Goal: Task Accomplishment & Management: Use online tool/utility

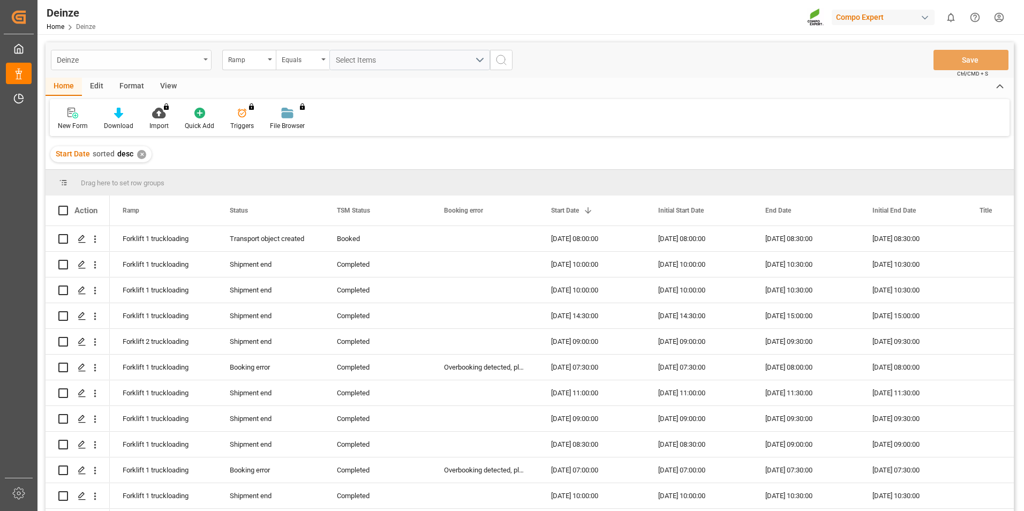
click at [128, 59] on div "Deinze" at bounding box center [128, 58] width 143 height 13
click at [178, 57] on div "Deinze" at bounding box center [128, 58] width 143 height 13
click at [247, 64] on div "Ramp" at bounding box center [246, 58] width 36 height 12
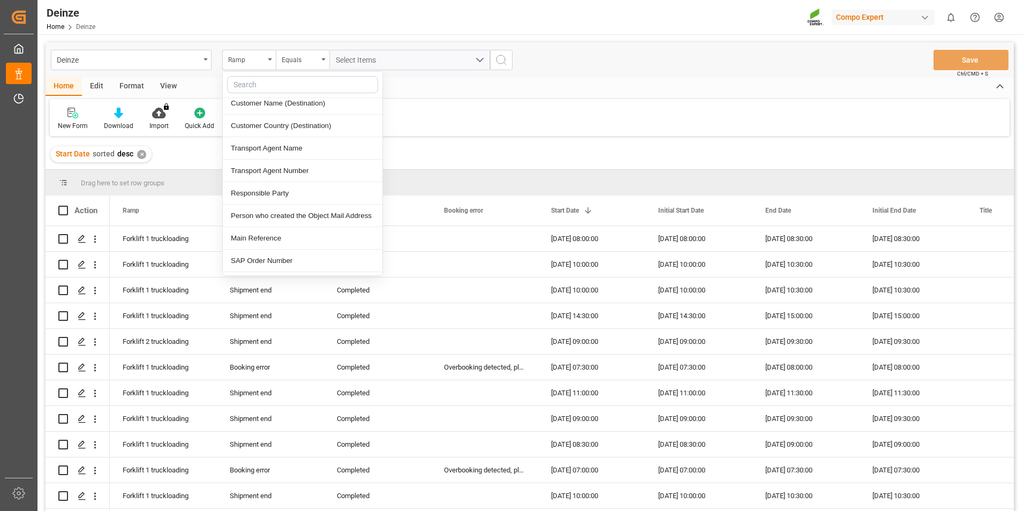
scroll to position [428, 0]
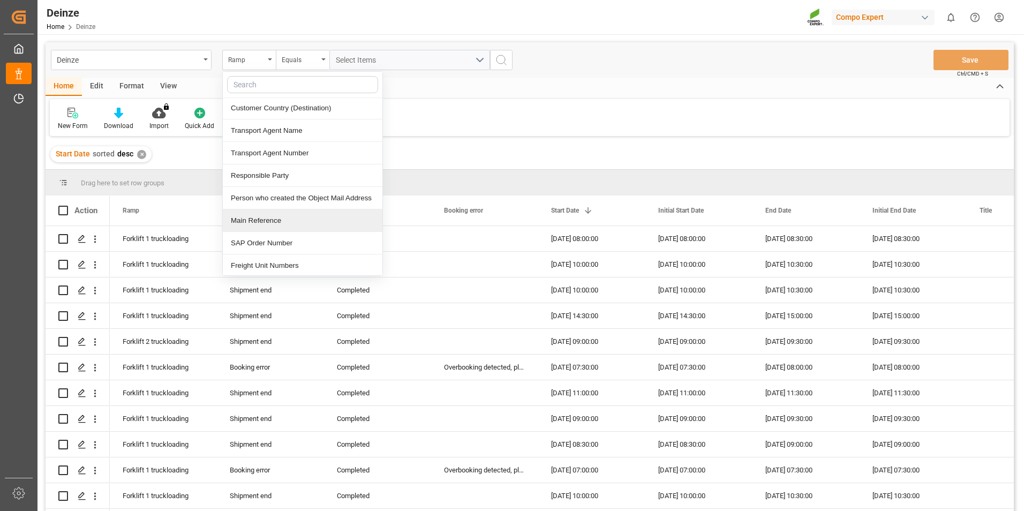
click at [292, 216] on div "Main Reference" at bounding box center [303, 220] width 160 height 22
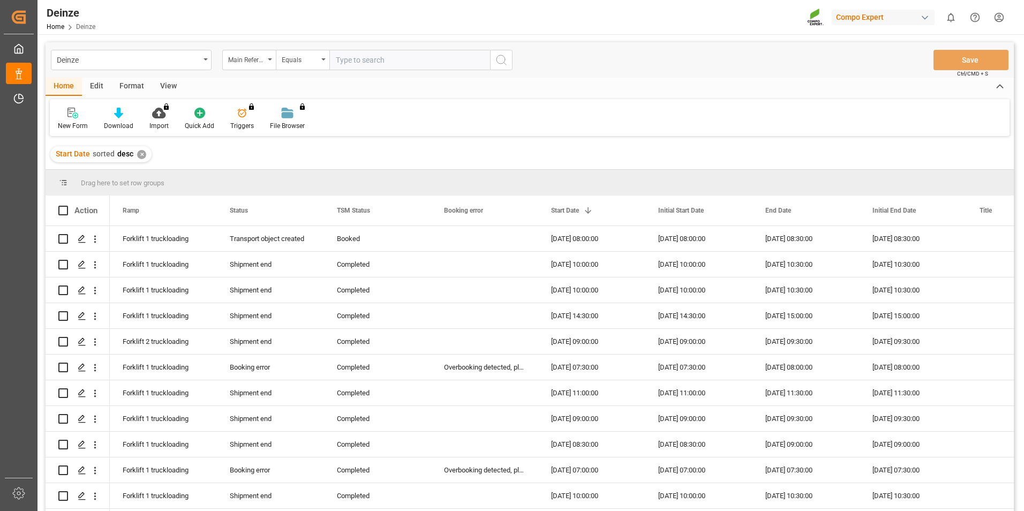
click at [368, 61] on input "text" at bounding box center [409, 60] width 161 height 20
type input "14053353"
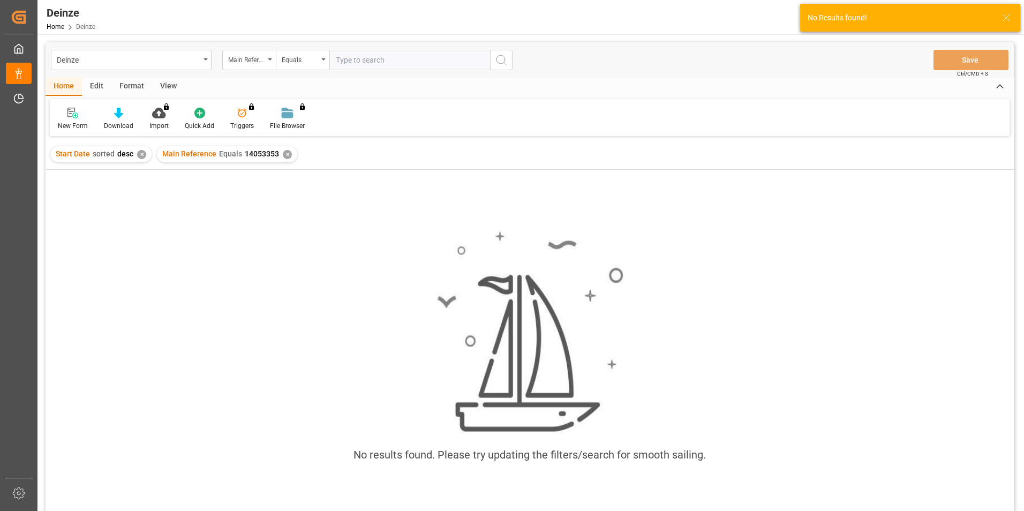
click at [466, 77] on div "Deinze Main Reference Equals Save Ctrl/CMD + S" at bounding box center [530, 59] width 968 height 35
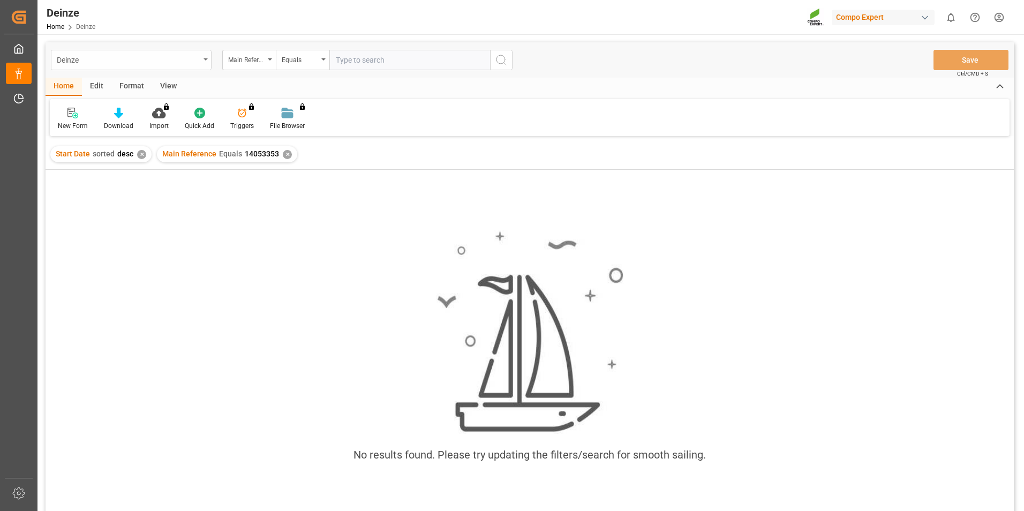
click at [171, 62] on div "Deinze" at bounding box center [128, 58] width 143 height 13
click at [144, 111] on div "Deinze" at bounding box center [131, 109] width 160 height 22
click at [232, 64] on div "Main Reference" at bounding box center [246, 58] width 36 height 12
click at [244, 61] on div "Main Reference" at bounding box center [246, 58] width 36 height 12
click at [393, 67] on input "text" at bounding box center [409, 60] width 161 height 20
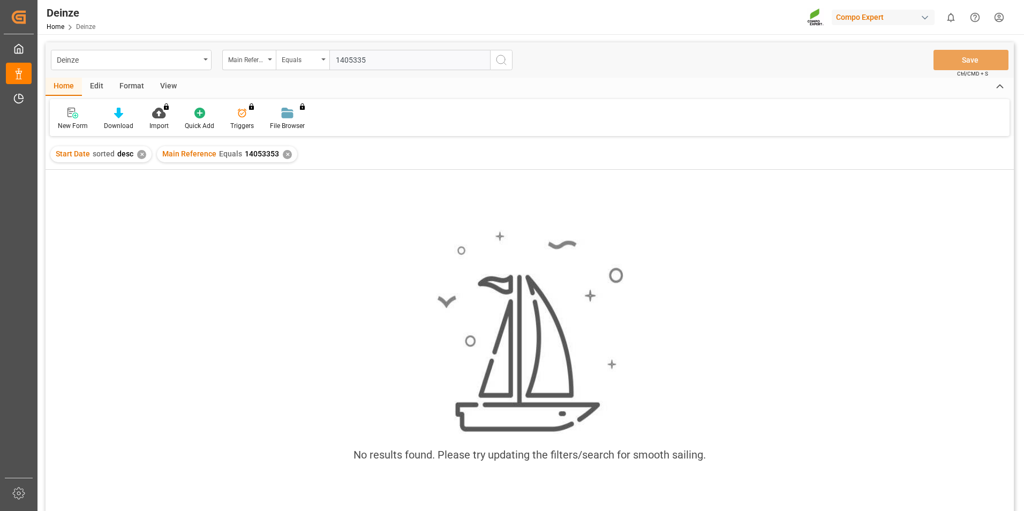
type input "14053353"
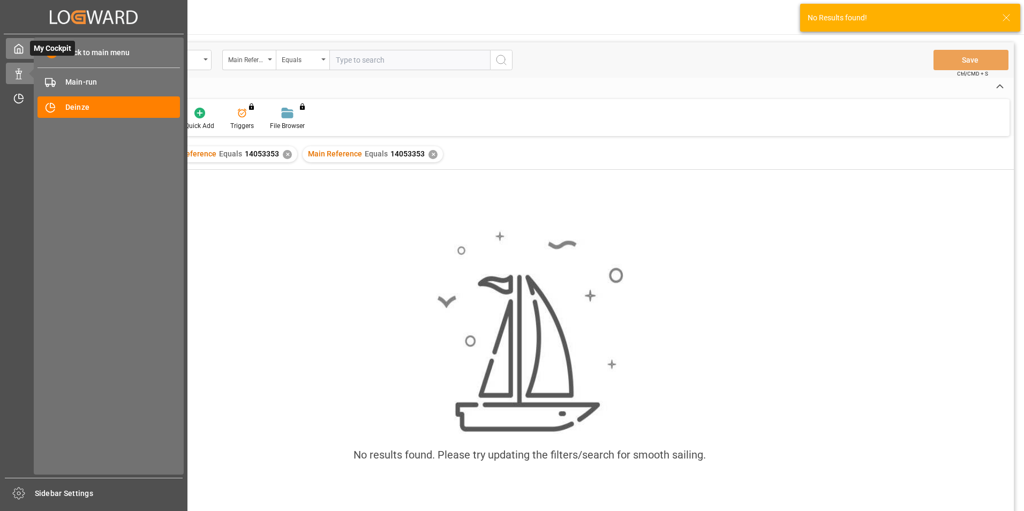
click at [26, 50] on div "My Cockpit My Cockpit" at bounding box center [94, 48] width 176 height 21
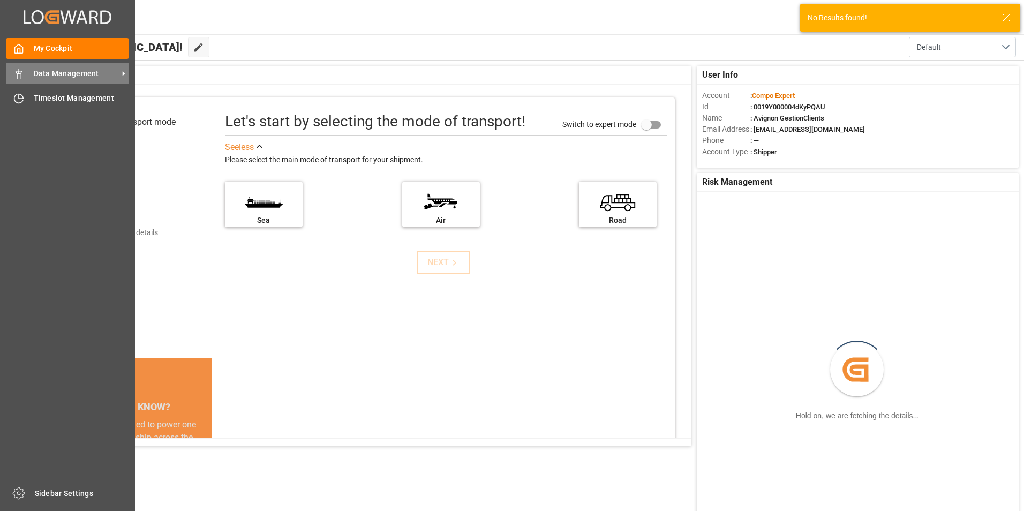
click at [28, 71] on div "Data Management Data Management" at bounding box center [67, 73] width 123 height 21
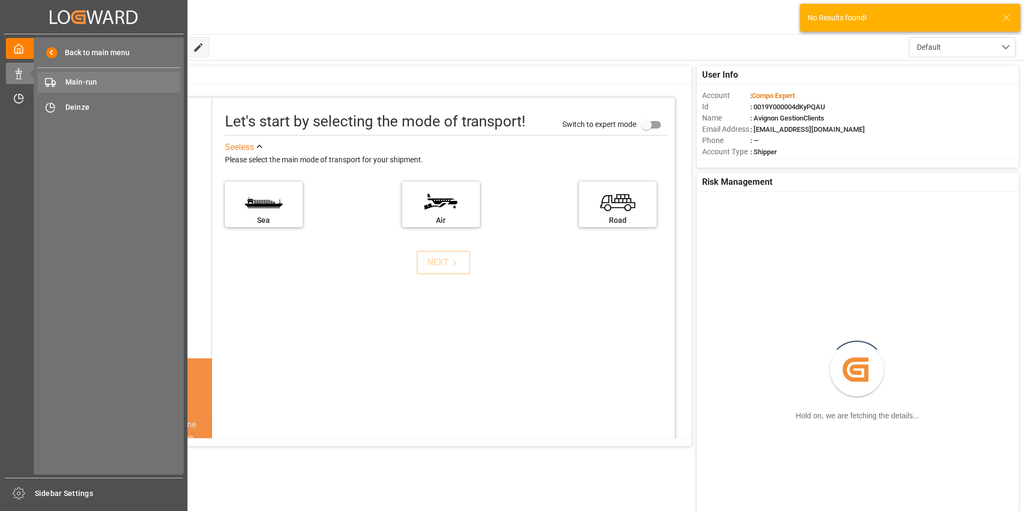
click at [90, 78] on span "Main-run" at bounding box center [122, 82] width 115 height 11
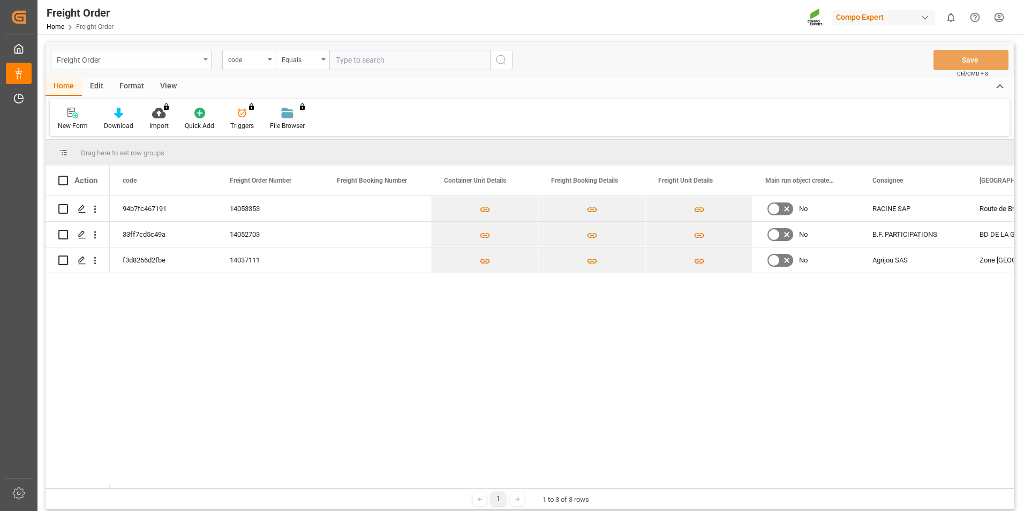
click at [198, 58] on div "Freight Order" at bounding box center [128, 58] width 143 height 13
click at [149, 112] on div "Deinze" at bounding box center [131, 109] width 160 height 22
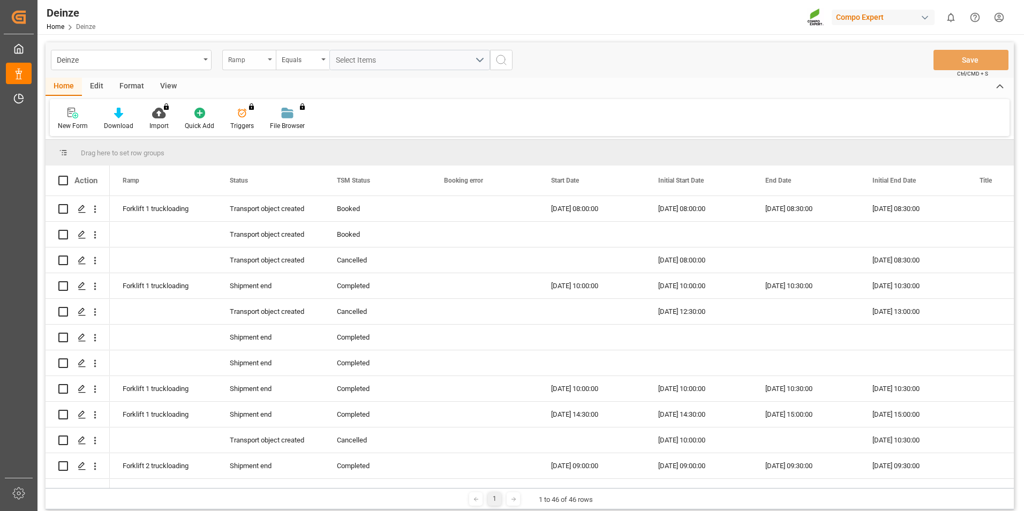
click at [242, 57] on div "Ramp" at bounding box center [246, 58] width 36 height 12
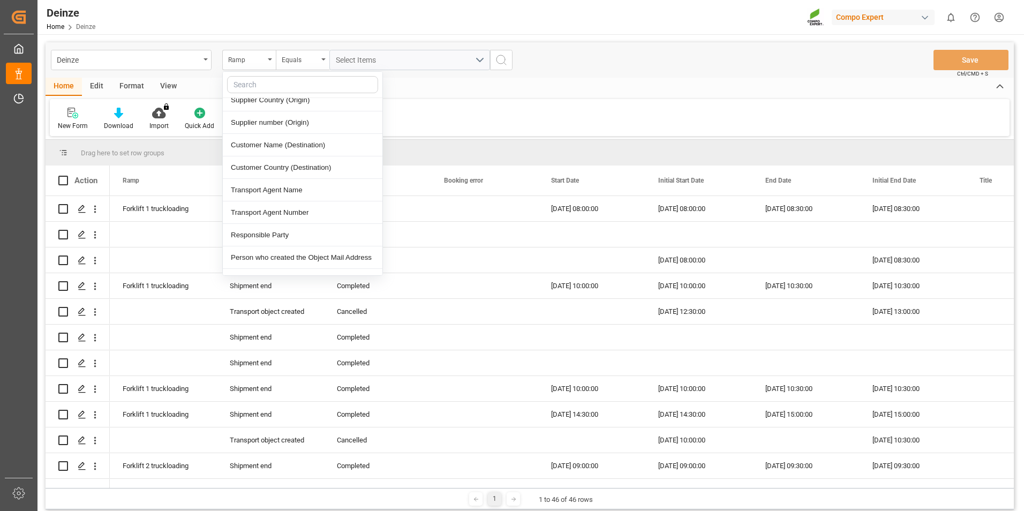
scroll to position [428, 0]
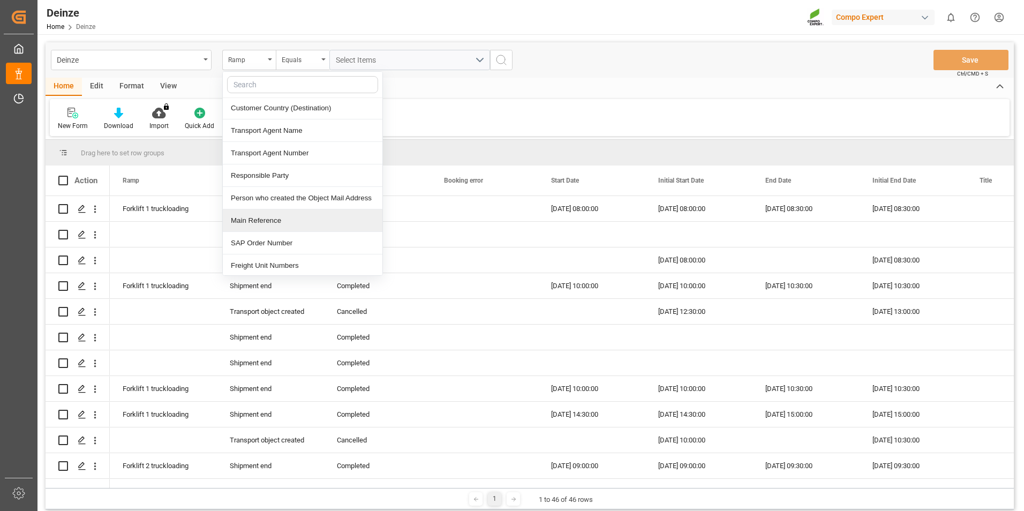
click at [286, 221] on div "Main Reference" at bounding box center [303, 220] width 160 height 22
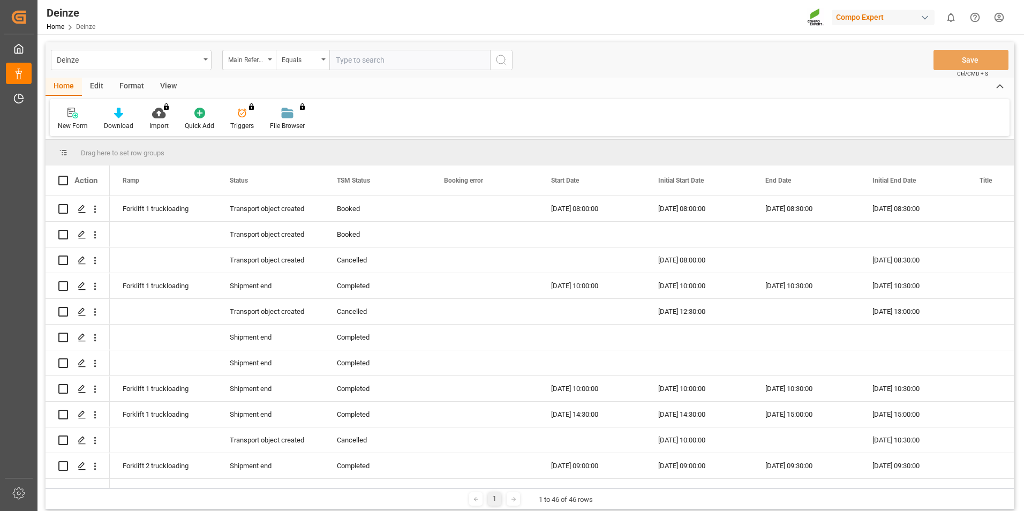
click at [362, 61] on input "text" at bounding box center [409, 60] width 161 height 20
type input "14053353"
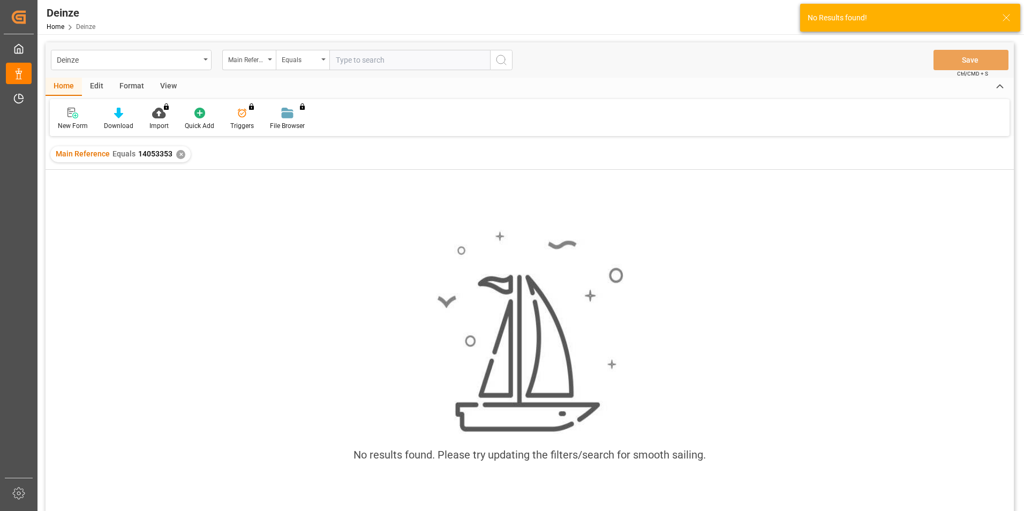
click at [127, 155] on span "Equals" at bounding box center [123, 153] width 23 height 9
click at [180, 152] on div "✕" at bounding box center [180, 154] width 9 height 9
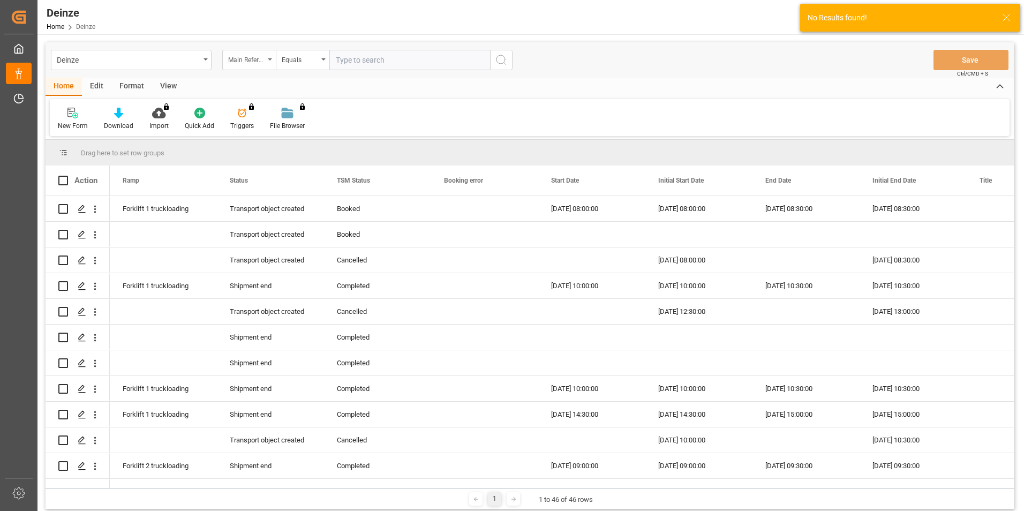
click at [265, 63] on div "Main Reference" at bounding box center [249, 60] width 54 height 20
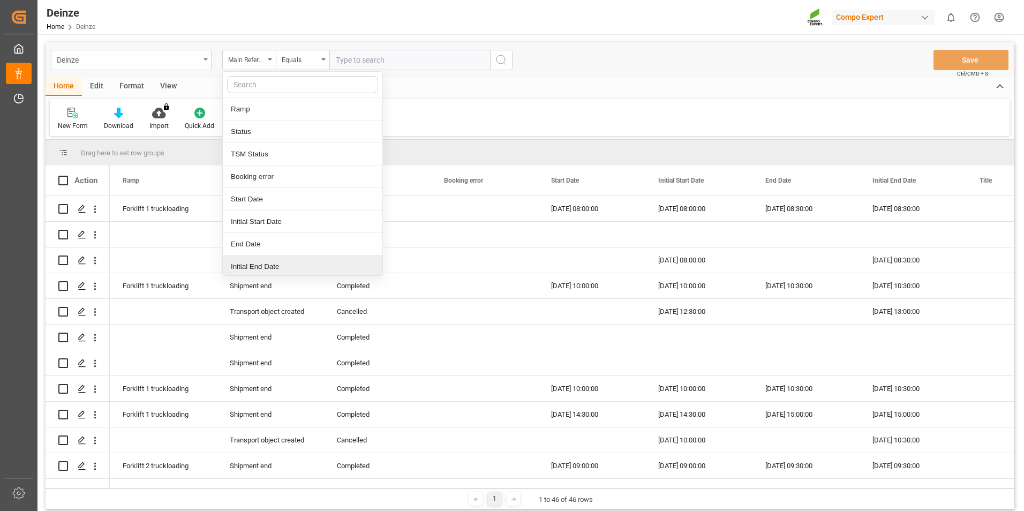
click at [104, 59] on div "Deinze" at bounding box center [128, 58] width 143 height 13
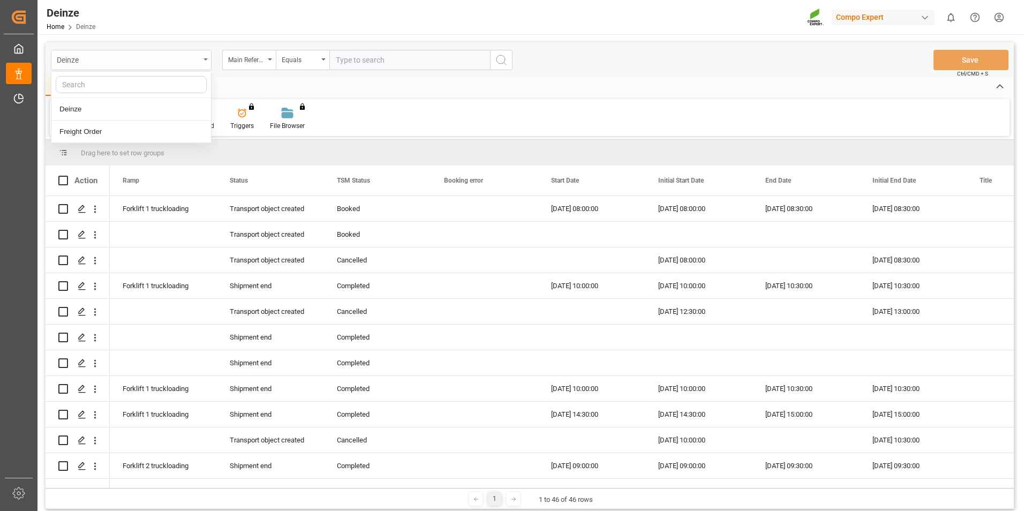
click at [139, 62] on div "Deinze" at bounding box center [128, 58] width 143 height 13
click at [253, 59] on div "Main Reference" at bounding box center [246, 58] width 36 height 12
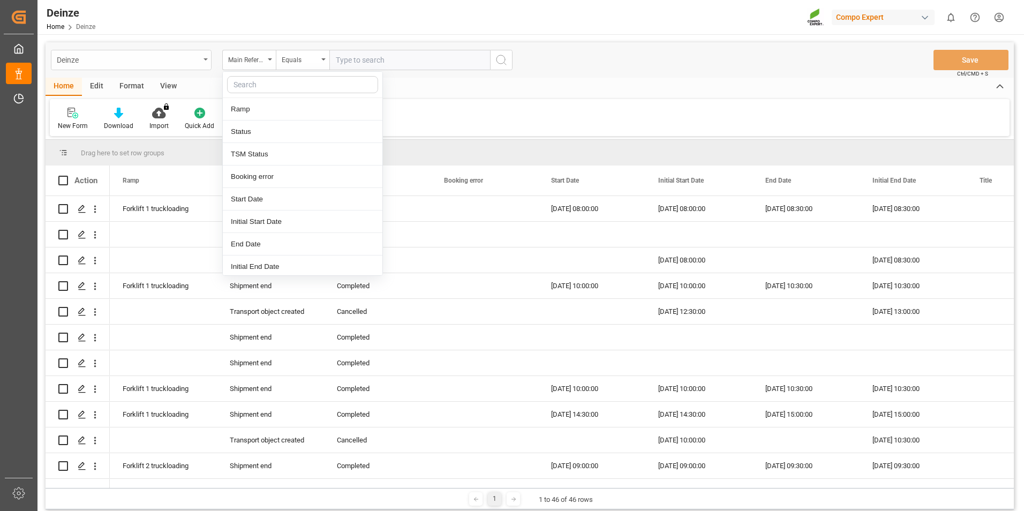
click at [132, 55] on div "Deinze" at bounding box center [128, 58] width 143 height 13
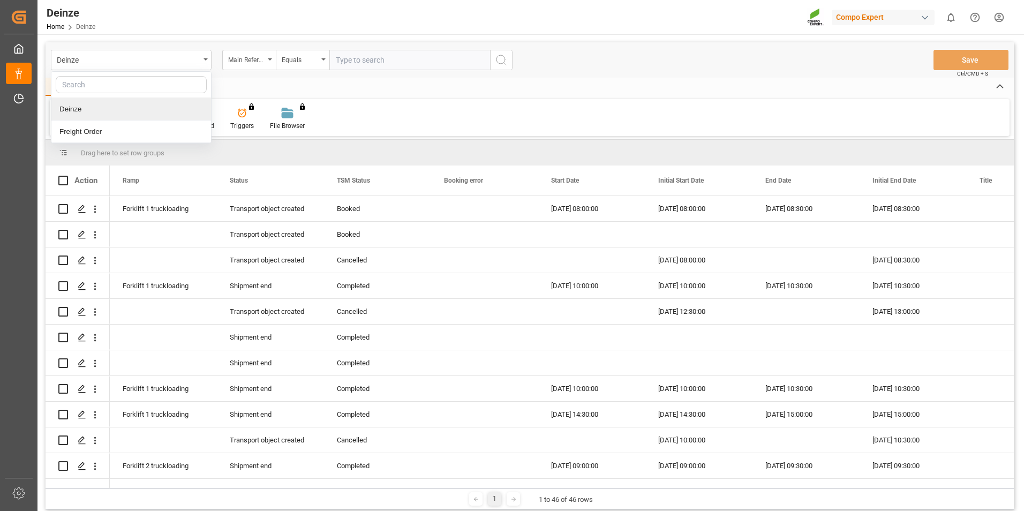
click at [134, 73] on div at bounding box center [131, 85] width 160 height 26
click at [134, 60] on div "Deinze" at bounding box center [128, 58] width 143 height 13
click at [246, 57] on div "Main Reference" at bounding box center [246, 58] width 36 height 12
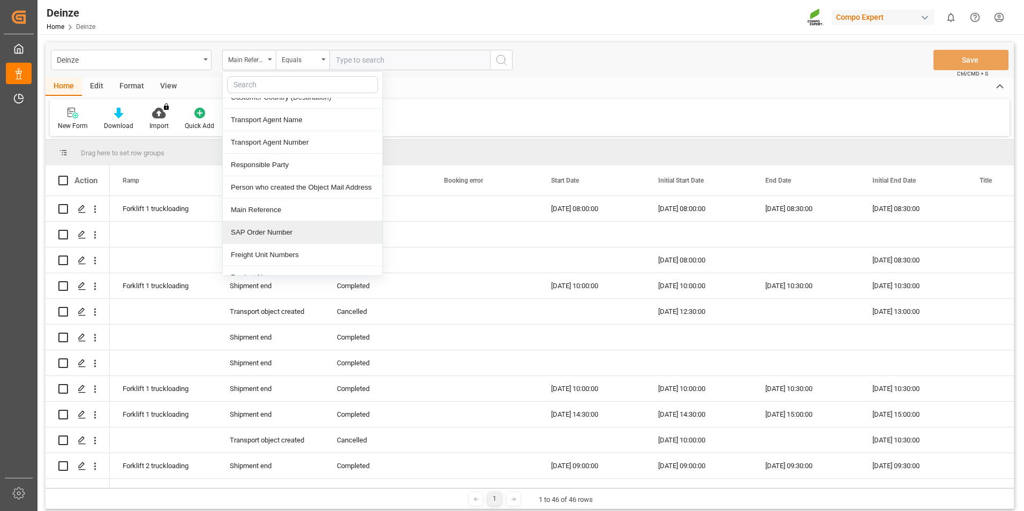
scroll to position [268, 0]
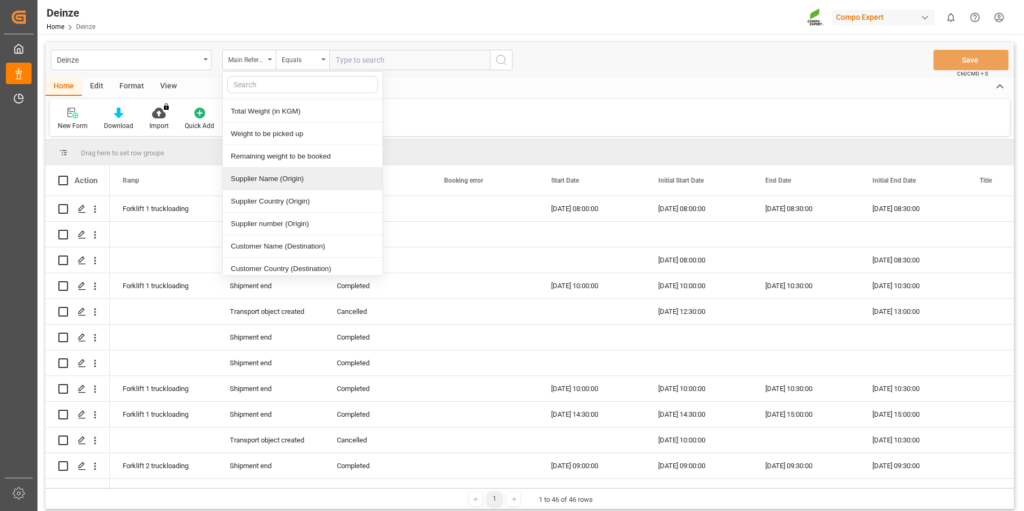
drag, startPoint x: 455, startPoint y: 108, endPoint x: 438, endPoint y: 115, distance: 17.8
click at [455, 108] on div "New Form Download Import You don't have permission for this feature. Contact ad…" at bounding box center [529, 117] width 959 height 37
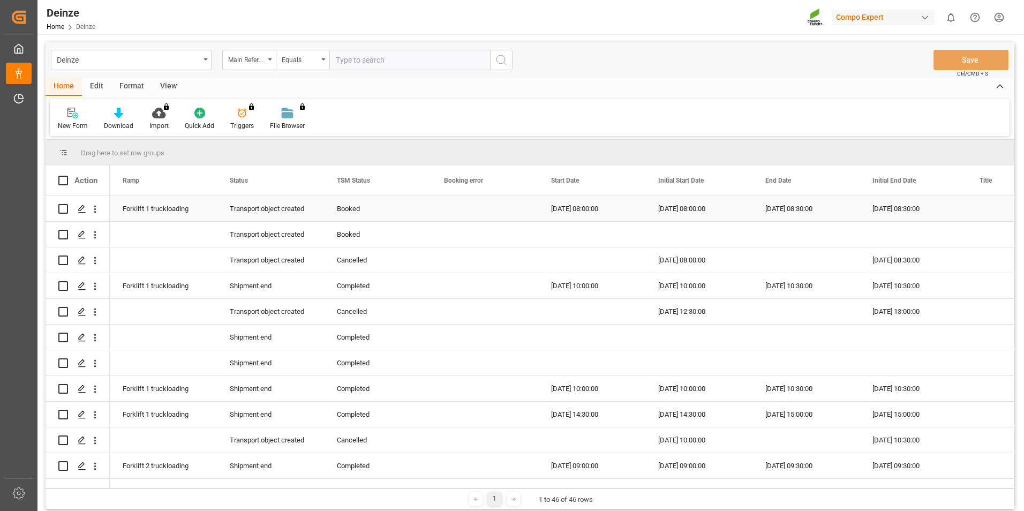
click at [164, 207] on div "Forklift 1 truckloading" at bounding box center [163, 209] width 81 height 25
click at [682, 195] on div "Initial Start Date" at bounding box center [694, 180] width 72 height 30
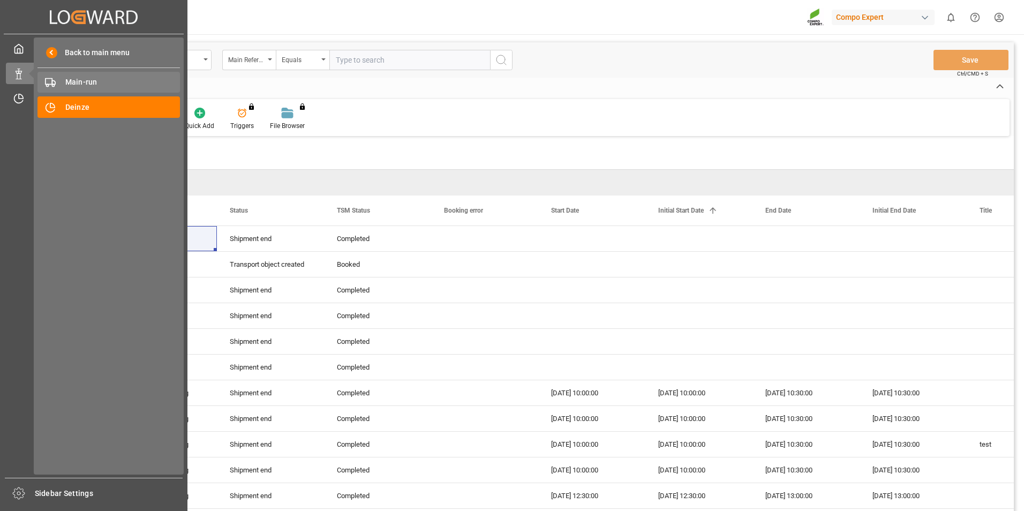
click at [96, 86] on span "Main-run" at bounding box center [122, 82] width 115 height 11
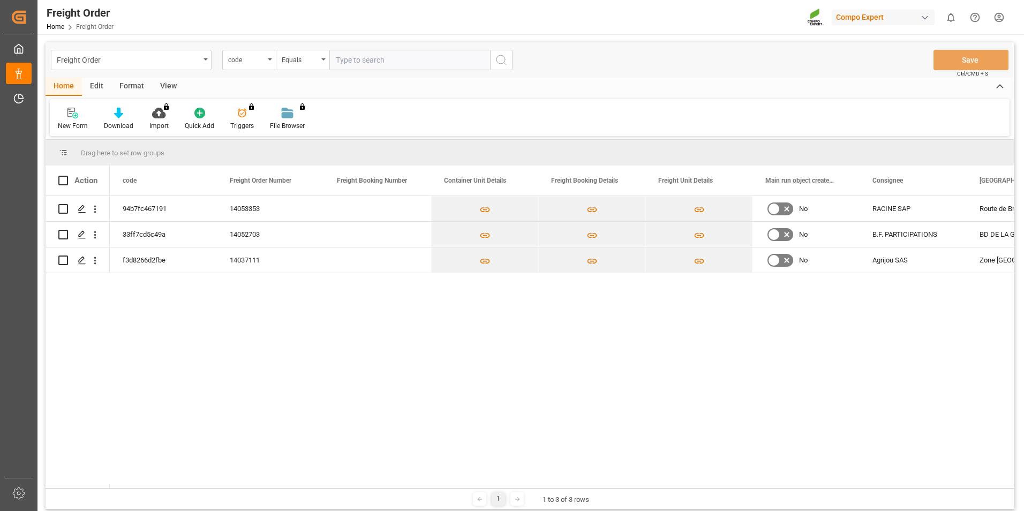
click at [220, 93] on div "Home Edit Format View" at bounding box center [530, 87] width 968 height 18
click at [160, 64] on div "Freight Order" at bounding box center [128, 58] width 143 height 13
click at [147, 109] on div "Deinze" at bounding box center [131, 109] width 160 height 22
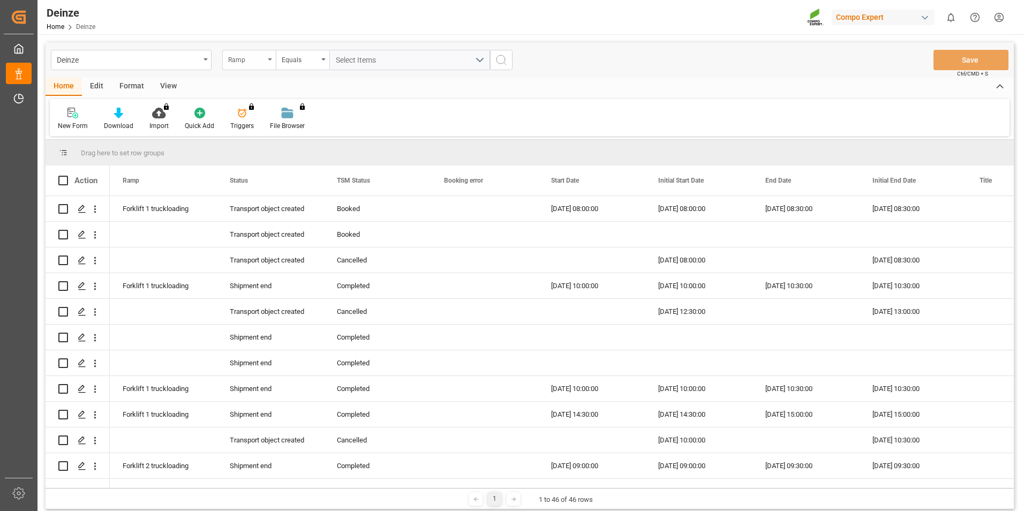
click at [248, 63] on div "Ramp" at bounding box center [246, 58] width 36 height 12
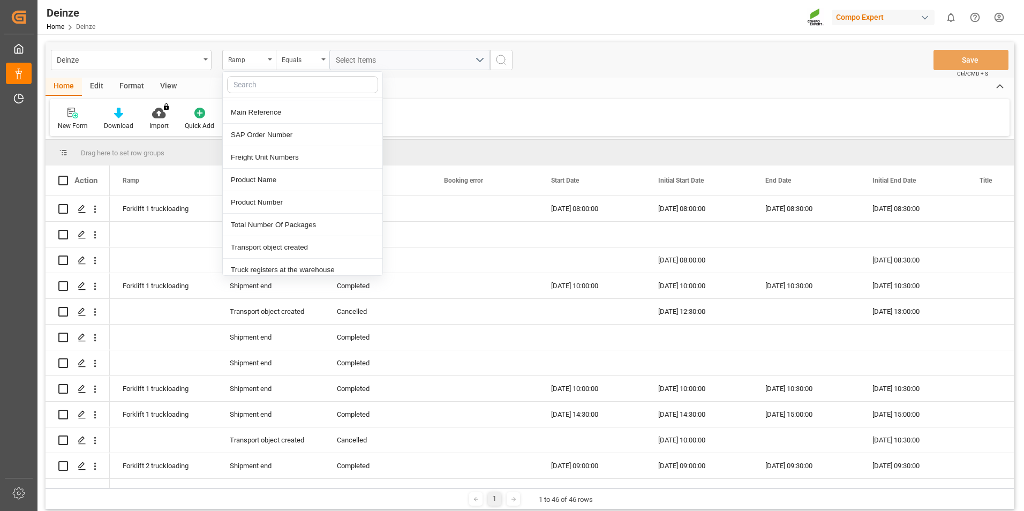
scroll to position [535, 0]
click at [282, 116] on div "Main Reference" at bounding box center [303, 113] width 160 height 22
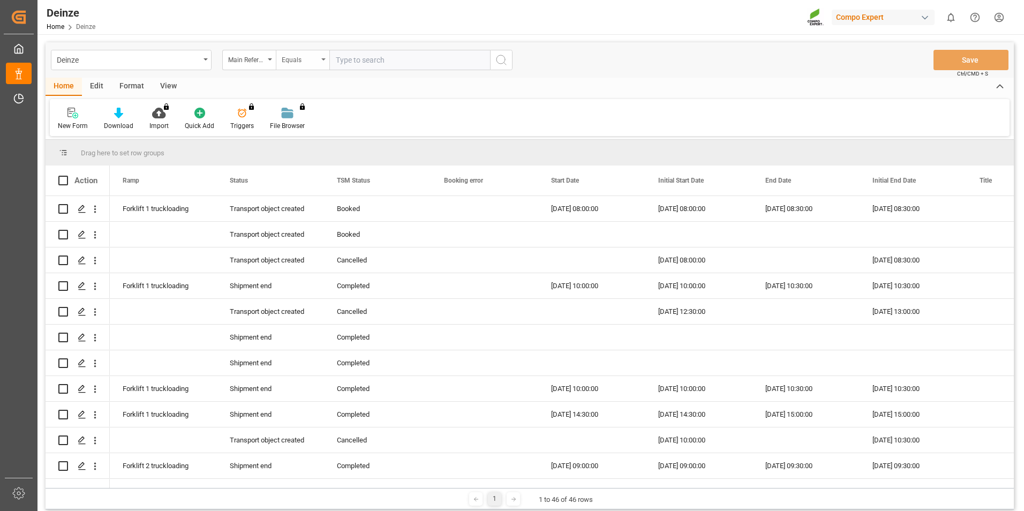
click at [297, 63] on div "Equals" at bounding box center [300, 58] width 36 height 12
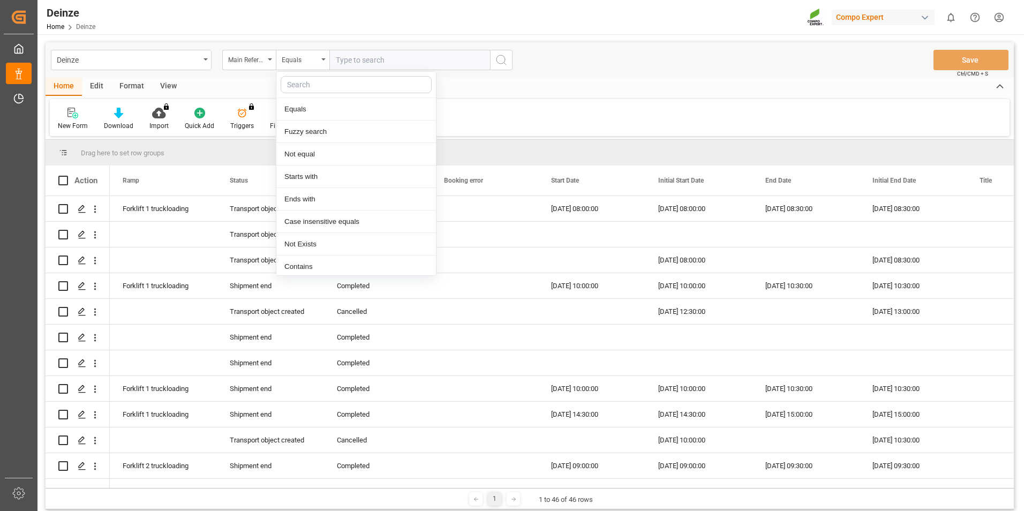
click at [308, 38] on div "Deinze Main Reference Equals Equals Fuzzy search Not equal Starts with Ends wit…" at bounding box center [529, 334] width 984 height 601
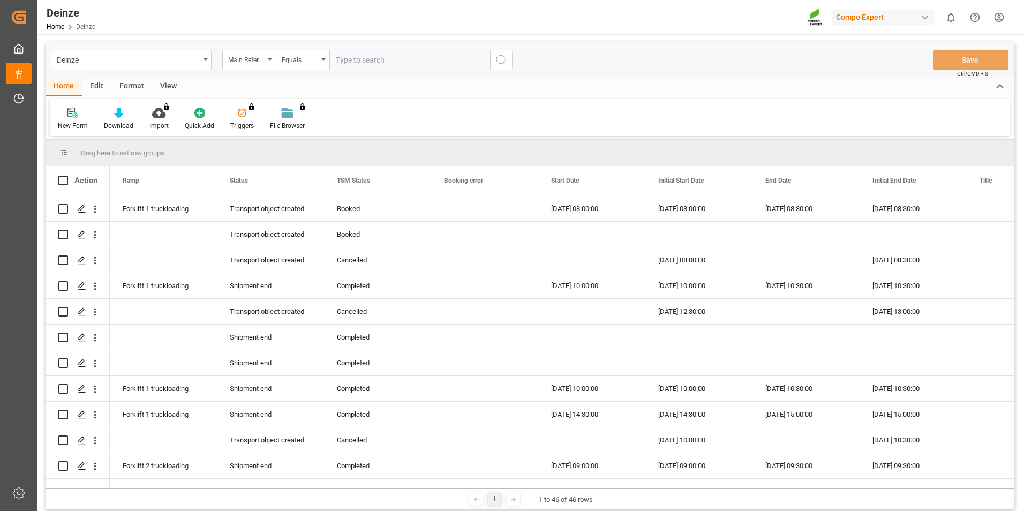
click at [384, 55] on input "text" at bounding box center [409, 60] width 161 height 20
click at [454, 61] on input "text" at bounding box center [409, 60] width 161 height 20
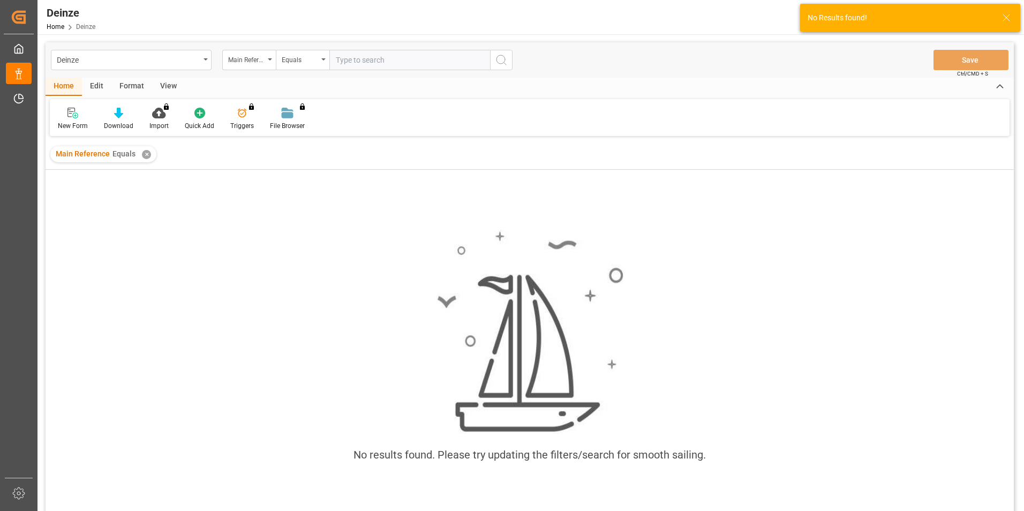
click at [449, 64] on input "text" at bounding box center [409, 60] width 161 height 20
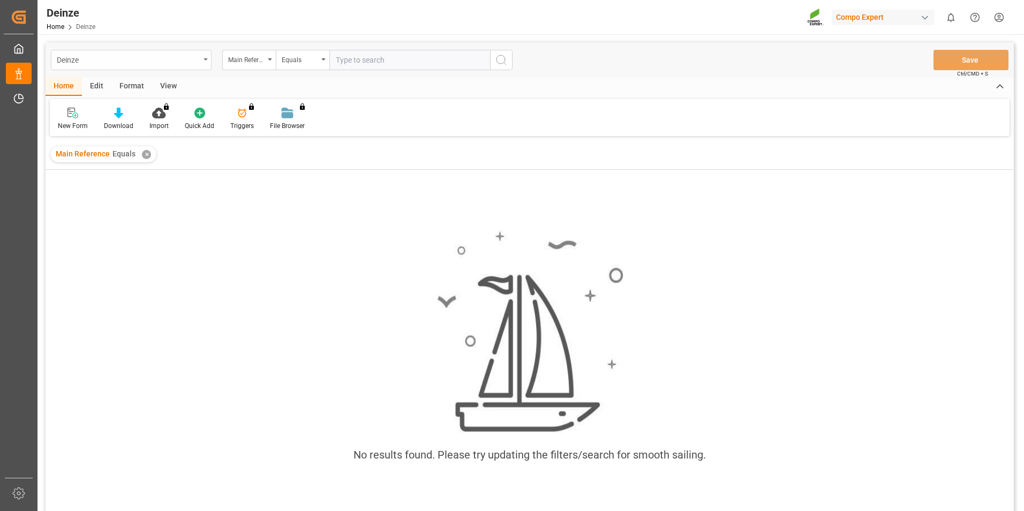
click at [76, 65] on div "Deinze" at bounding box center [128, 58] width 143 height 13
click at [118, 31] on div "Deinze Home Deinze Compo Expert 0 Notifications Only show unread All Watching M…" at bounding box center [527, 17] width 994 height 34
click at [117, 50] on div "Deinze" at bounding box center [131, 60] width 161 height 20
click at [116, 27] on div "Deinze Home Deinze Compo Expert 0 Notifications Only show unread All Watching M…" at bounding box center [527, 17] width 994 height 34
click at [250, 79] on div "Home Edit Format View" at bounding box center [530, 87] width 968 height 18
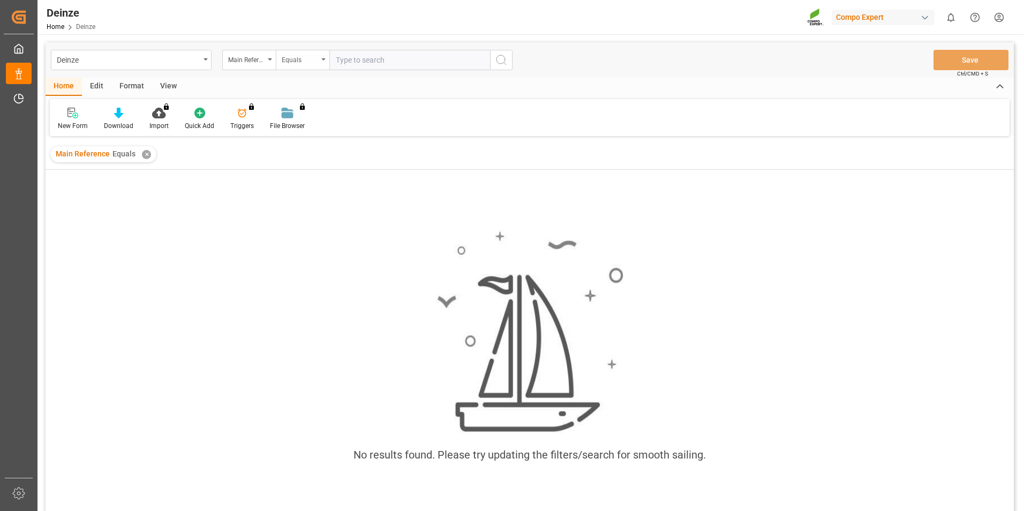
click at [314, 58] on div "Equals" at bounding box center [300, 58] width 36 height 12
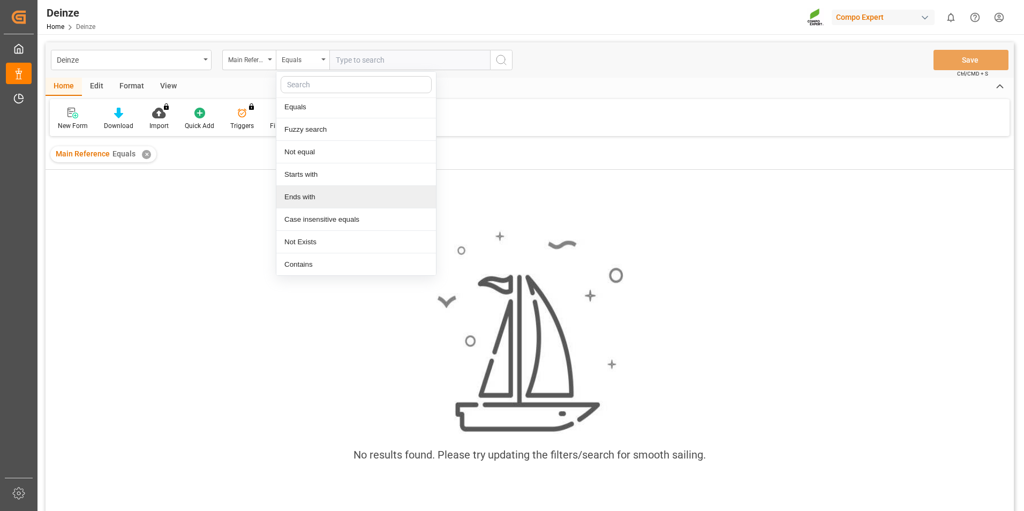
scroll to position [3, 0]
click at [362, 102] on div "Equals" at bounding box center [356, 106] width 160 height 22
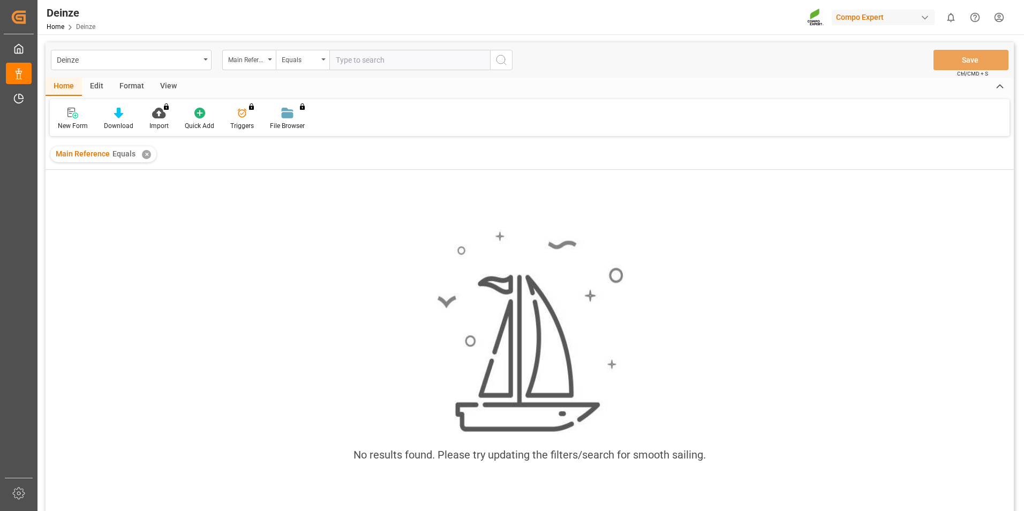
click at [383, 61] on input "text" at bounding box center [409, 60] width 161 height 20
click at [395, 61] on input "text" at bounding box center [409, 60] width 161 height 20
click at [117, 57] on div "Deinze" at bounding box center [128, 58] width 143 height 13
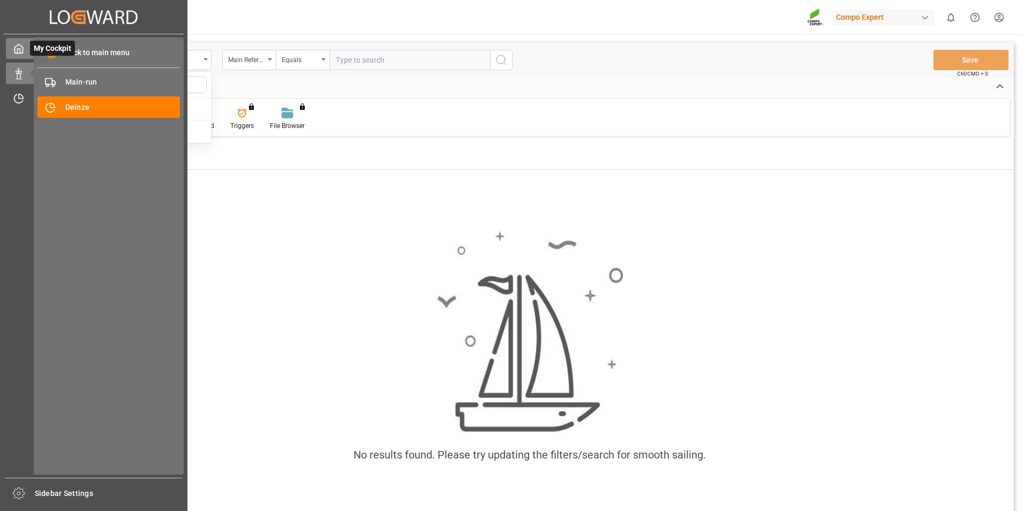
click at [23, 51] on icon at bounding box center [19, 48] width 8 height 9
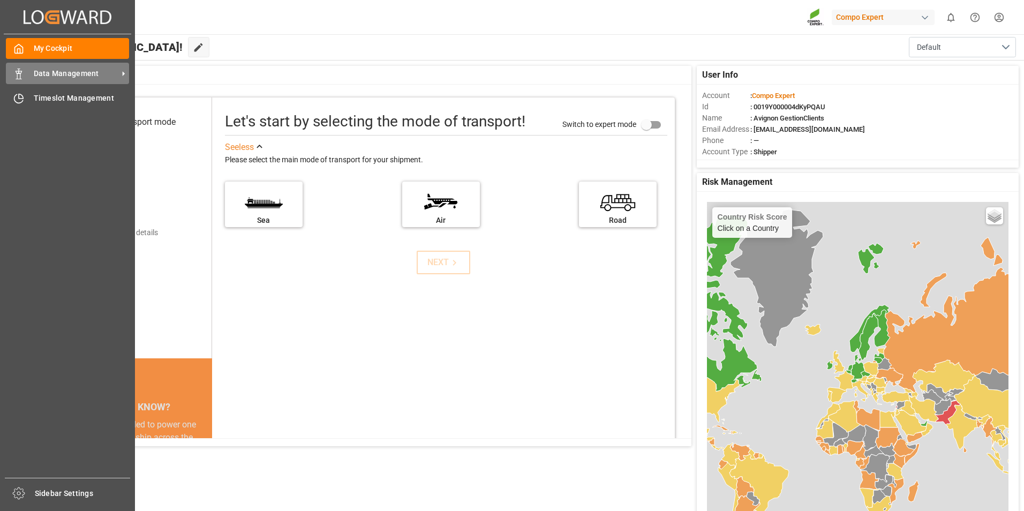
click at [41, 74] on span "Data Management" at bounding box center [76, 73] width 85 height 11
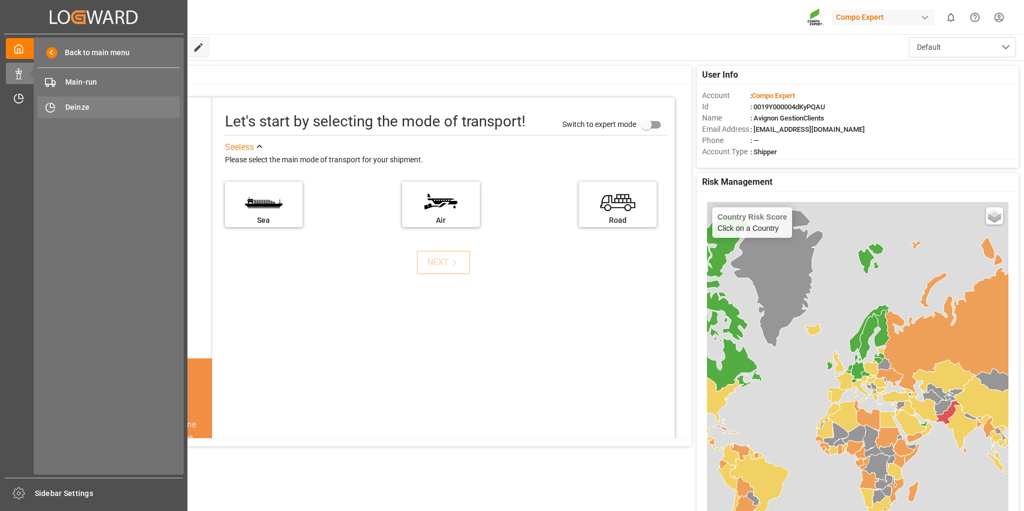
click at [107, 104] on span "Deinze" at bounding box center [122, 107] width 115 height 11
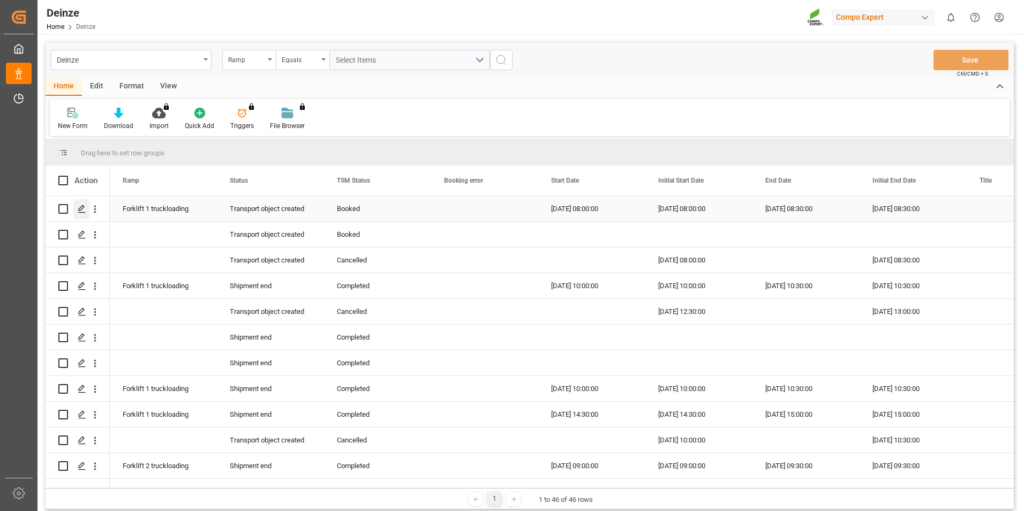
click at [84, 208] on icon "Press SPACE to select this row." at bounding box center [82, 209] width 9 height 9
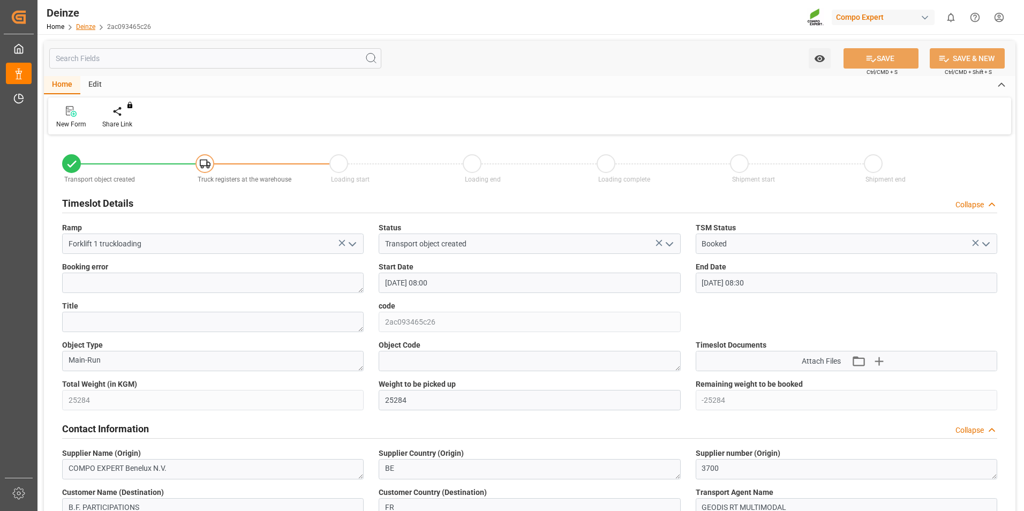
click at [82, 27] on link "Deinze" at bounding box center [85, 26] width 19 height 7
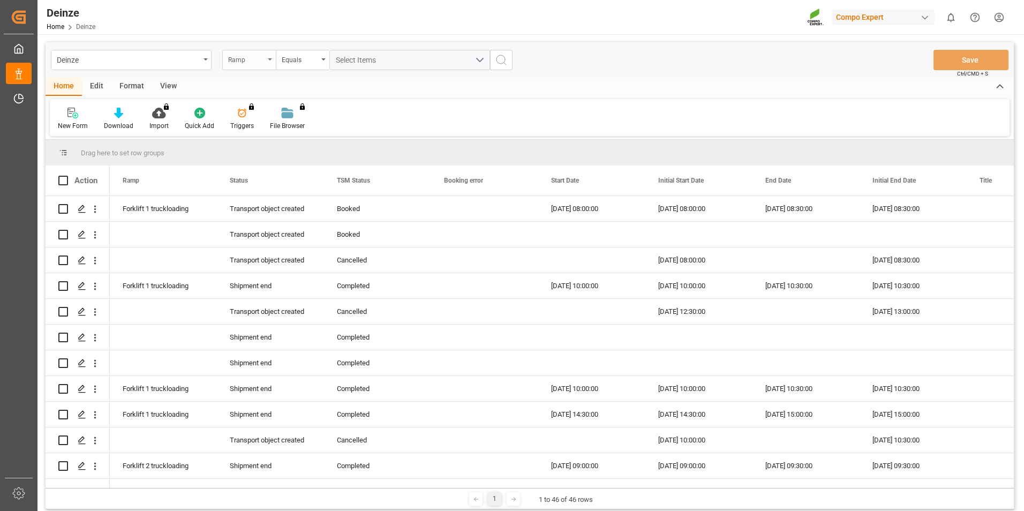
click at [256, 61] on div "Ramp" at bounding box center [246, 58] width 36 height 12
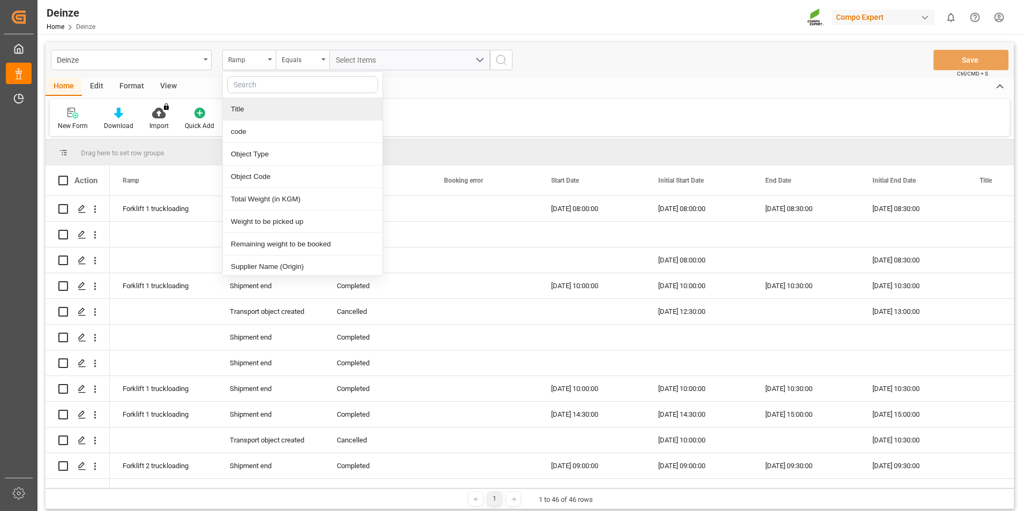
scroll to position [214, 0]
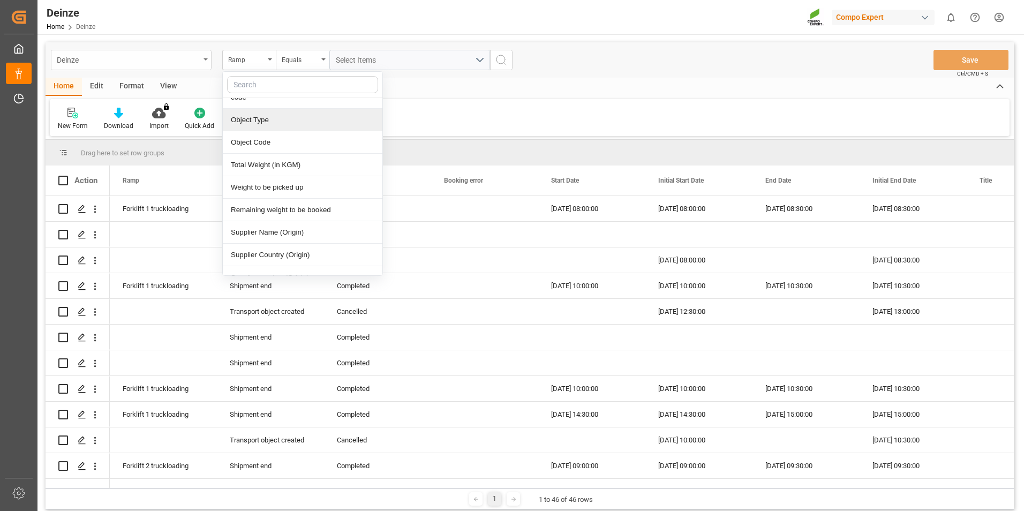
click at [114, 55] on div "Deinze" at bounding box center [128, 58] width 143 height 13
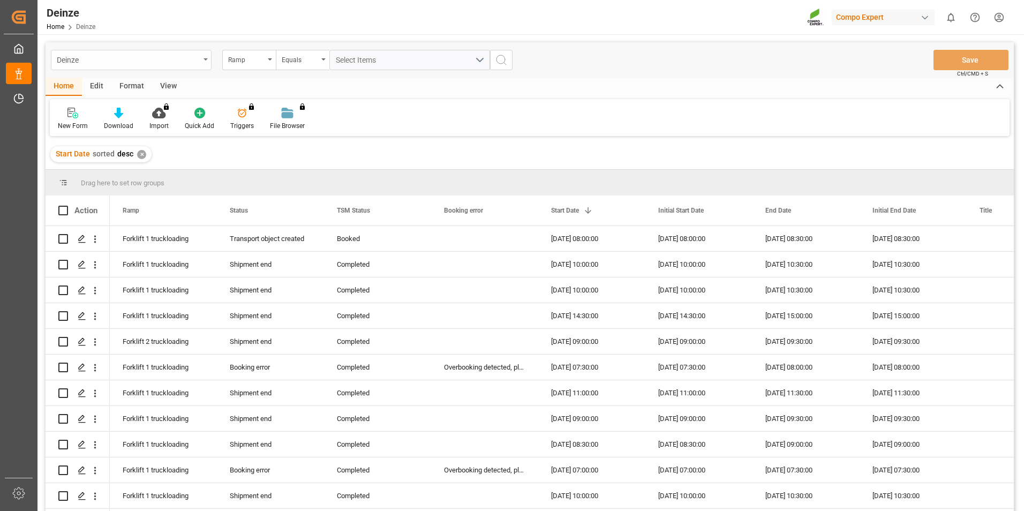
click at [171, 61] on div "Deinze" at bounding box center [128, 58] width 143 height 13
click at [152, 49] on div "Deinze Deinze Freight Order Ramp Equals Select Items Save Ctrl/CMD + S" at bounding box center [530, 59] width 968 height 35
click at [244, 55] on div "Ramp" at bounding box center [246, 58] width 36 height 12
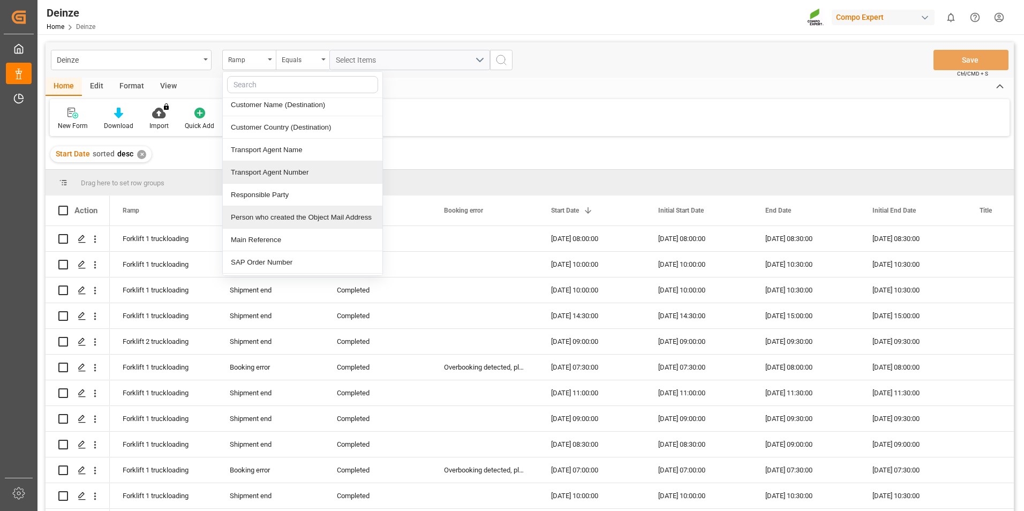
scroll to position [428, 0]
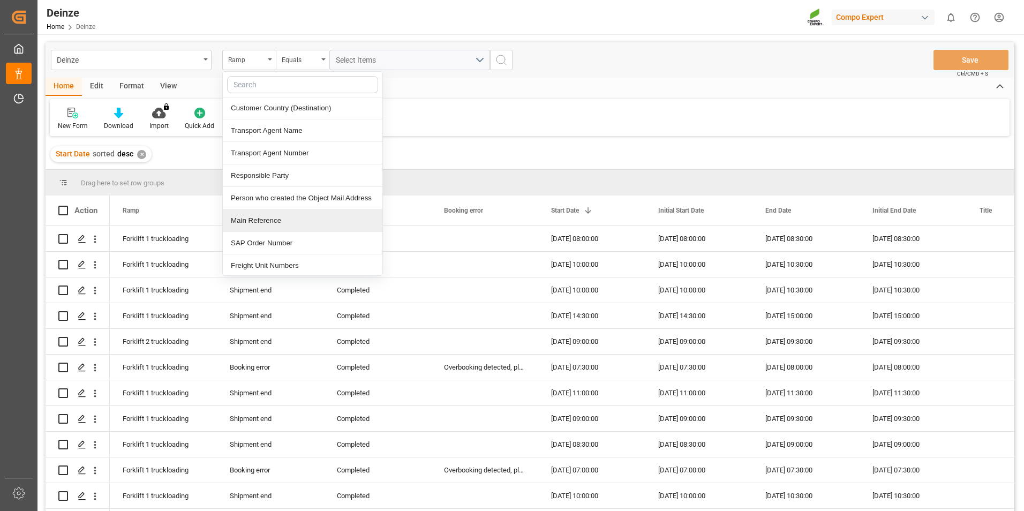
click at [290, 217] on div "Main Reference" at bounding box center [303, 220] width 160 height 22
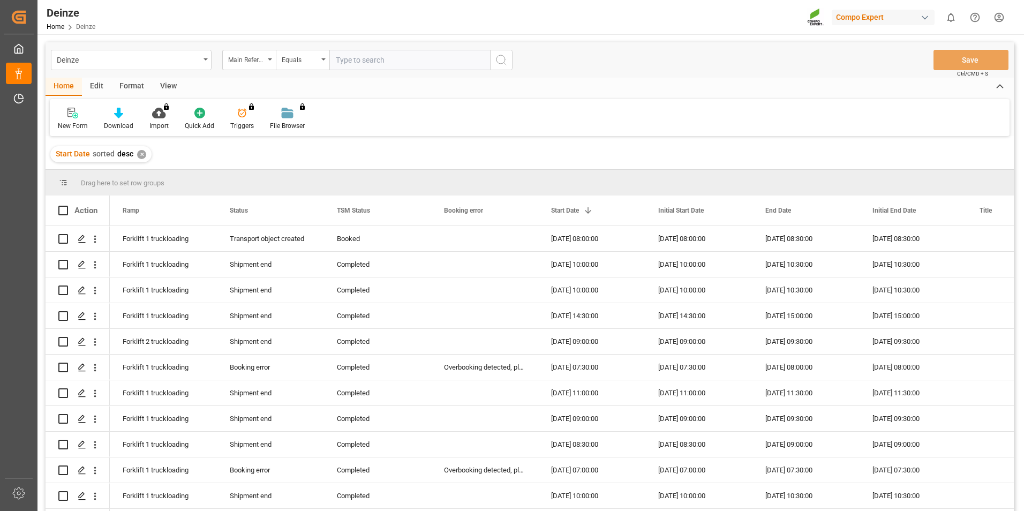
click at [412, 61] on input "text" at bounding box center [409, 60] width 161 height 20
type input "14053353"
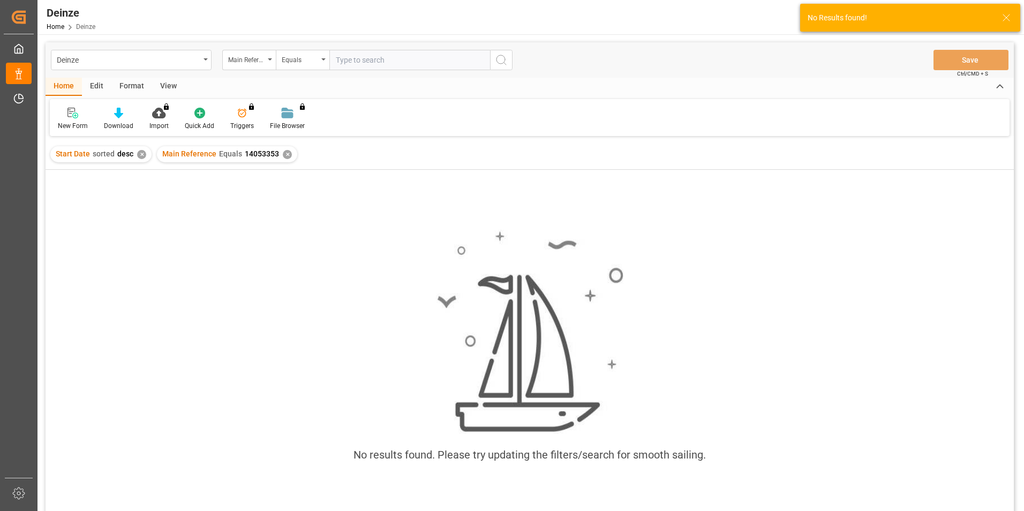
click at [135, 152] on div "Start Date sorted desc ✕" at bounding box center [100, 154] width 101 height 16
click at [140, 152] on div "✕" at bounding box center [141, 154] width 9 height 9
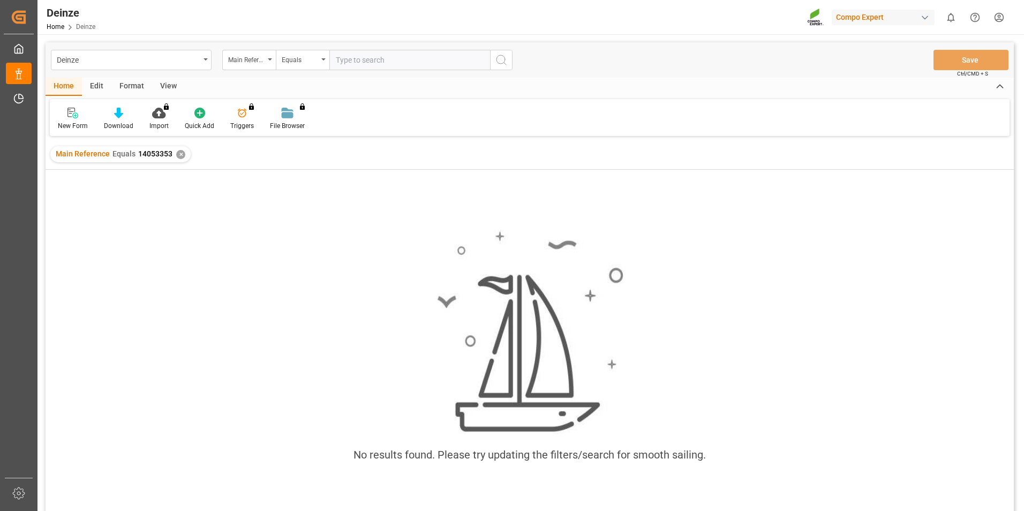
click at [132, 157] on span "Equals" at bounding box center [123, 153] width 23 height 9
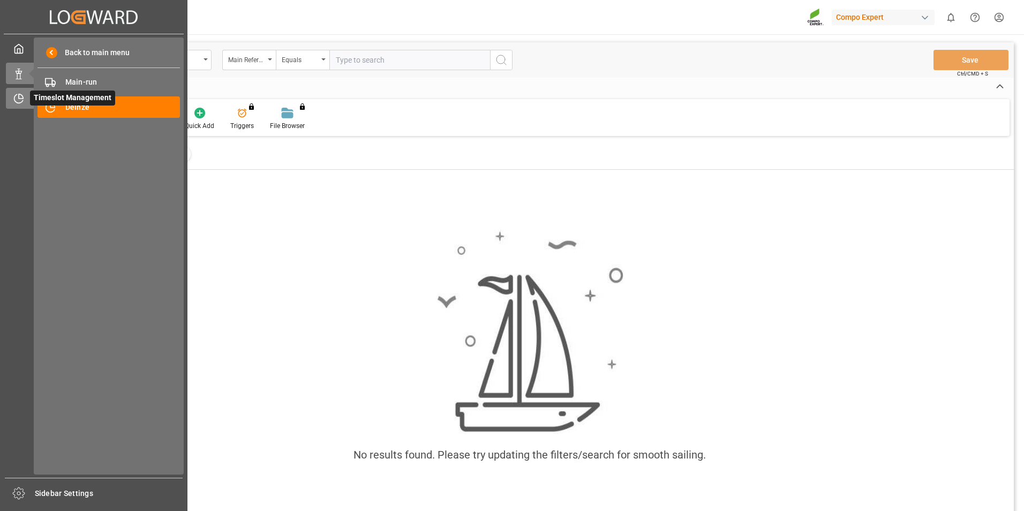
click at [26, 100] on div "Timeslot Management Timeslot Management" at bounding box center [94, 98] width 176 height 21
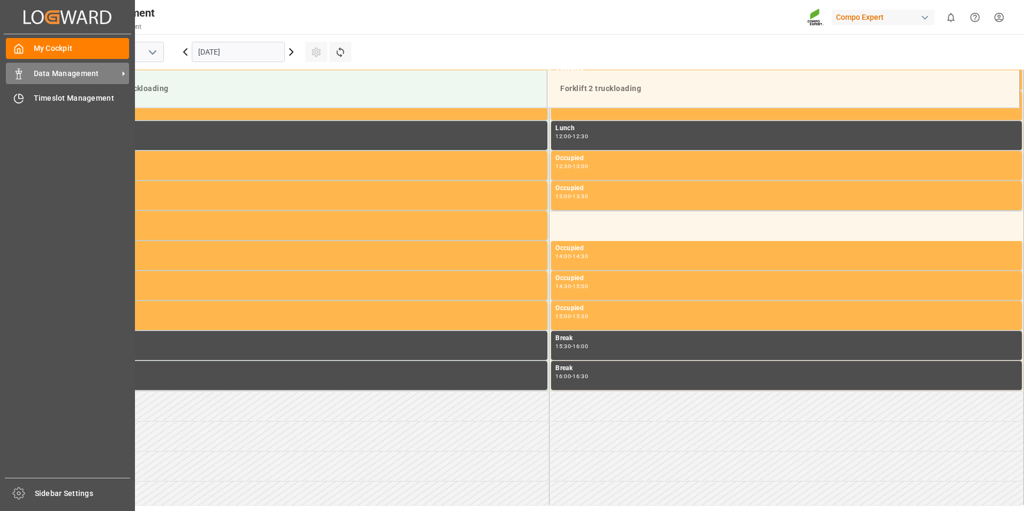
scroll to position [713, 0]
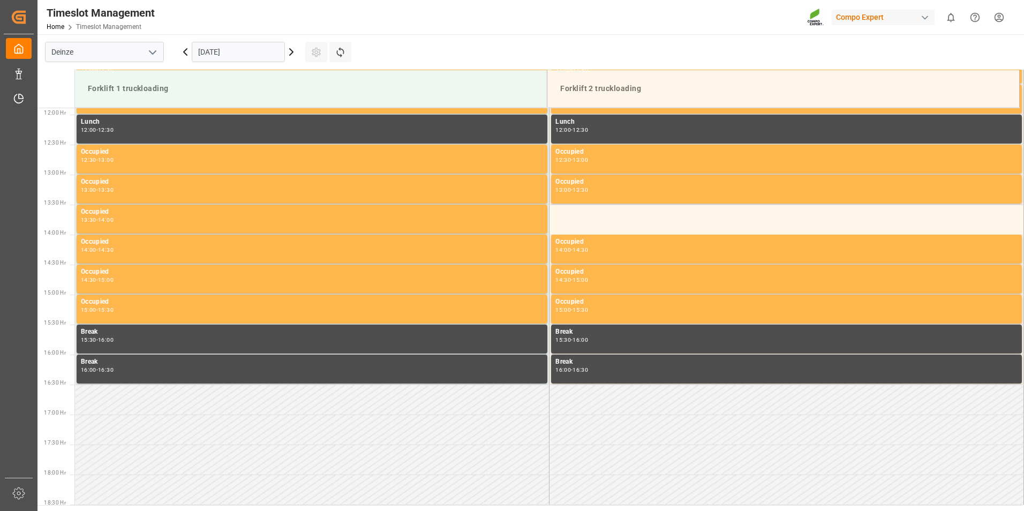
click at [190, 4] on div "Timeslot Management Home Timeslot Management Compo Expert 0 Notifications Only …" at bounding box center [527, 17] width 994 height 34
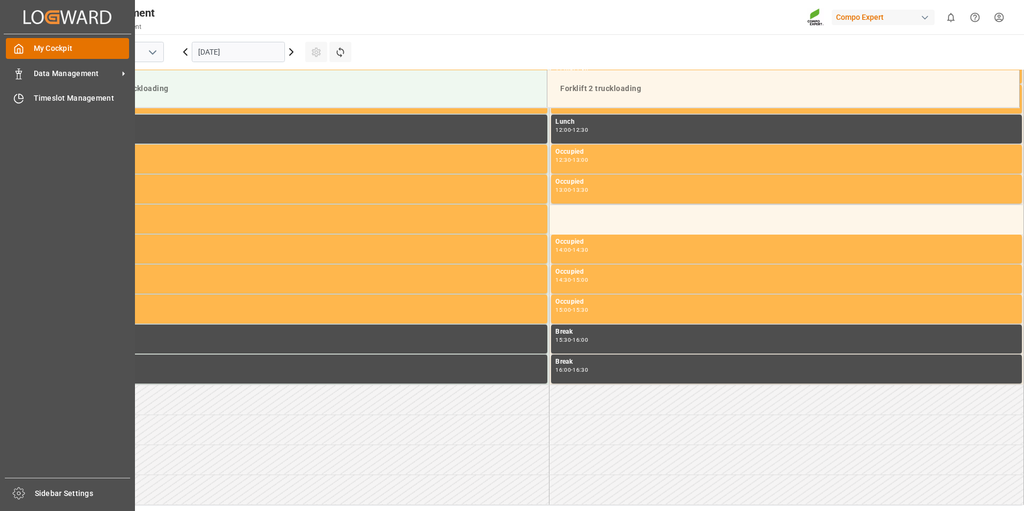
click at [48, 52] on span "My Cockpit" at bounding box center [82, 48] width 96 height 11
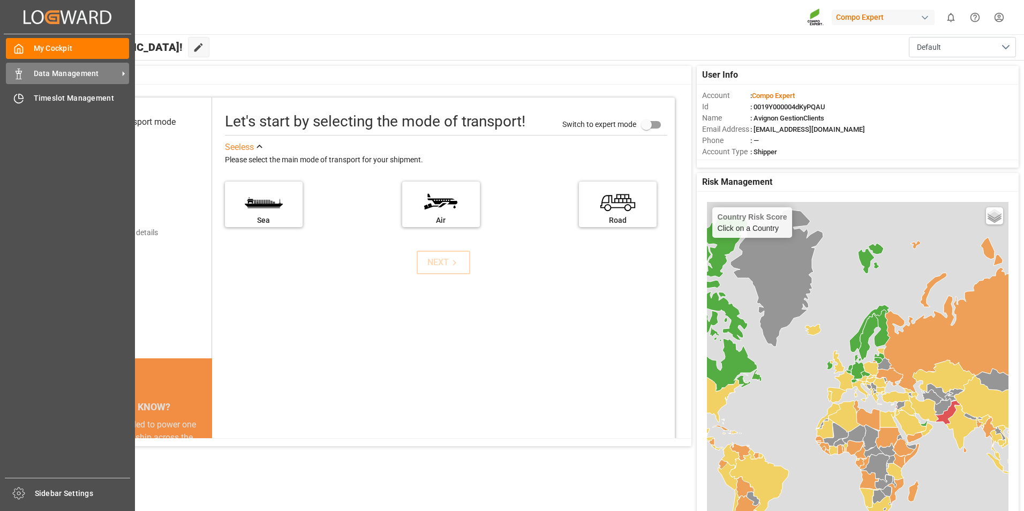
click at [20, 77] on icon at bounding box center [18, 74] width 11 height 11
click at [115, 73] on span "Data Management" at bounding box center [76, 73] width 85 height 11
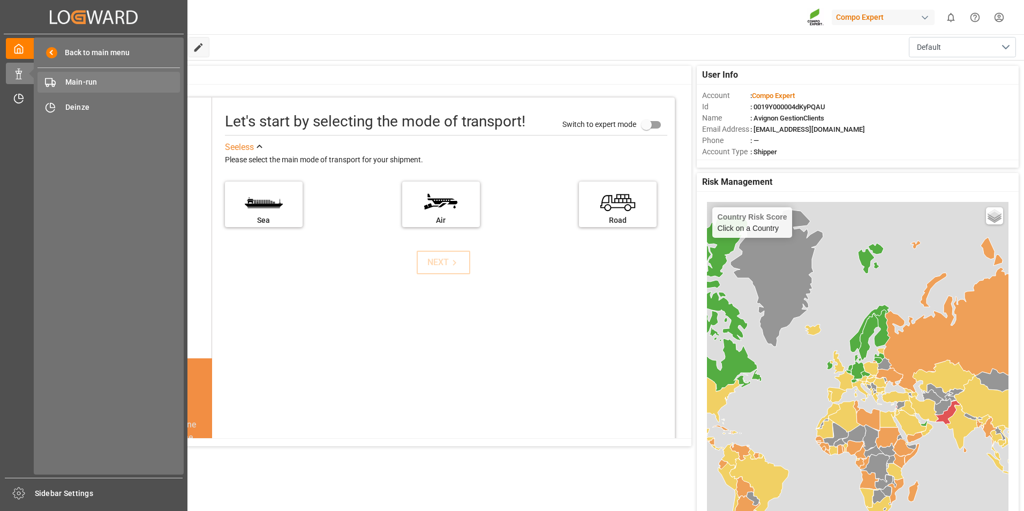
click at [115, 85] on span "Main-run" at bounding box center [122, 82] width 115 height 11
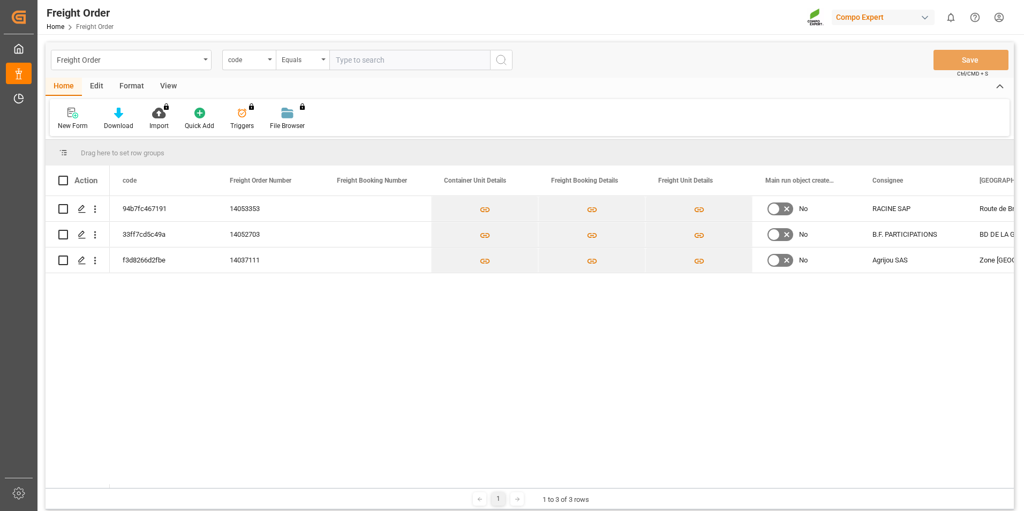
click at [269, 374] on div "94b7fc467191 14053353 No RACINE SAP Route de Bras 83470 33ff7cd5c49a 14052703 N…" at bounding box center [562, 342] width 904 height 292
click at [281, 378] on div "94b7fc467191 14053353 No RACINE SAP Route de Bras 83470 33ff7cd5c49a 14052703 N…" at bounding box center [562, 342] width 904 height 292
click at [337, 475] on div "94b7fc467191 14053353 No RACINE SAP Route de Bras 83470 33ff7cd5c49a 14052703 N…" at bounding box center [562, 342] width 904 height 292
click at [79, 209] on polygon "Press SPACE to select this row." at bounding box center [81, 208] width 5 height 5
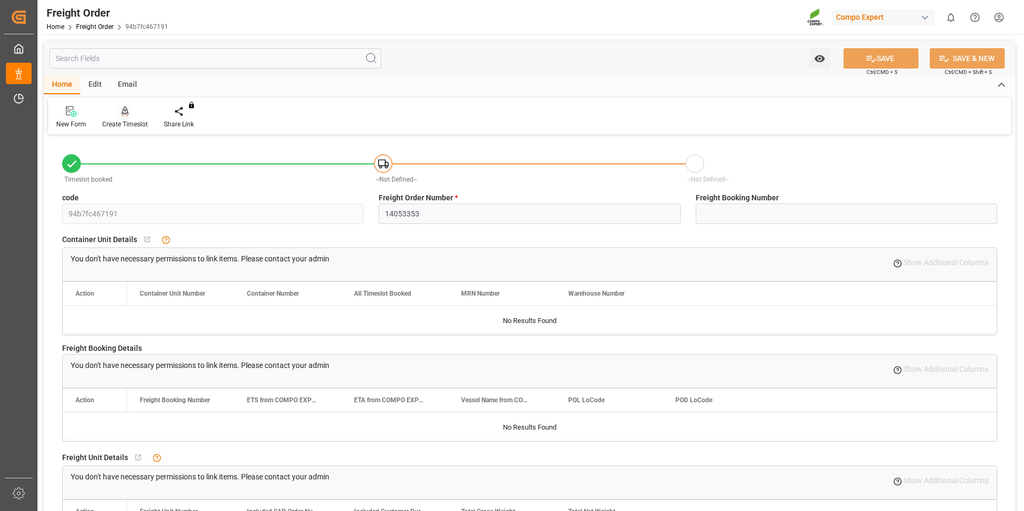
click at [127, 120] on div "Create Timeslot" at bounding box center [125, 124] width 46 height 10
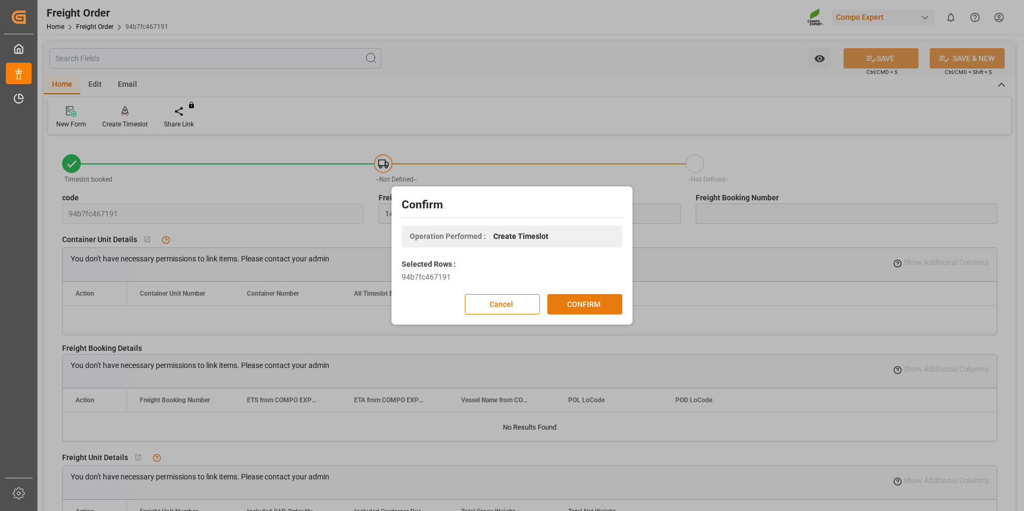
click at [603, 305] on button "CONFIRM" at bounding box center [584, 304] width 75 height 20
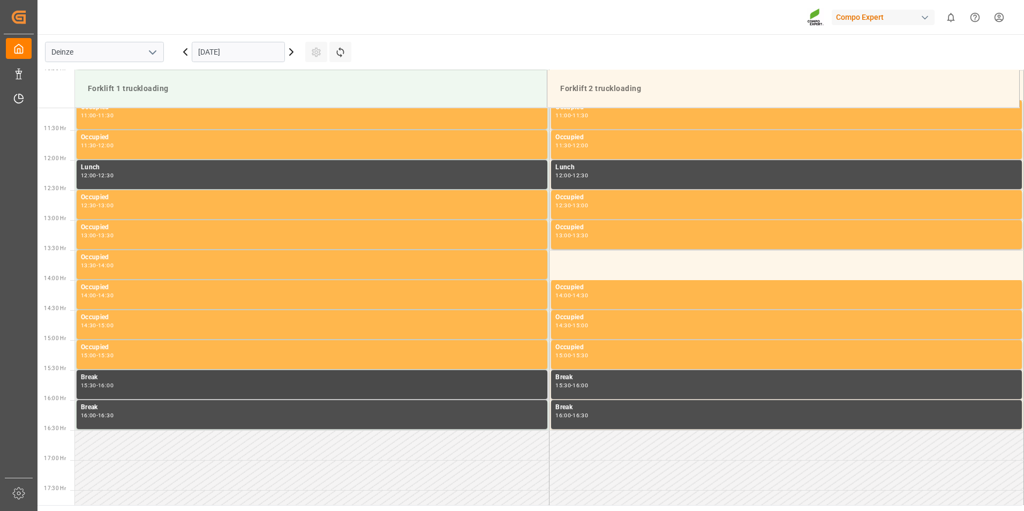
scroll to position [713, 0]
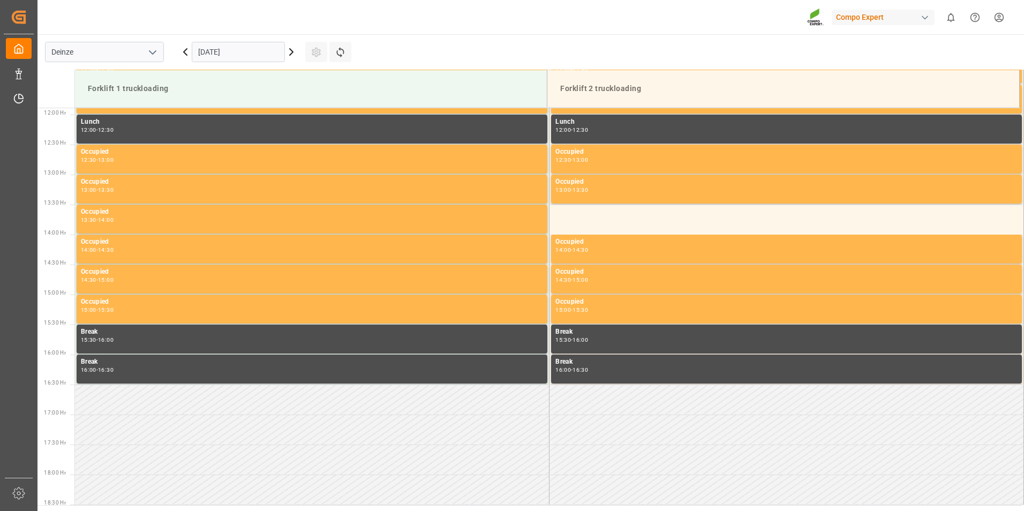
drag, startPoint x: 255, startPoint y: 49, endPoint x: 269, endPoint y: 52, distance: 14.8
click at [255, 49] on input "03.10.2025" at bounding box center [238, 52] width 93 height 20
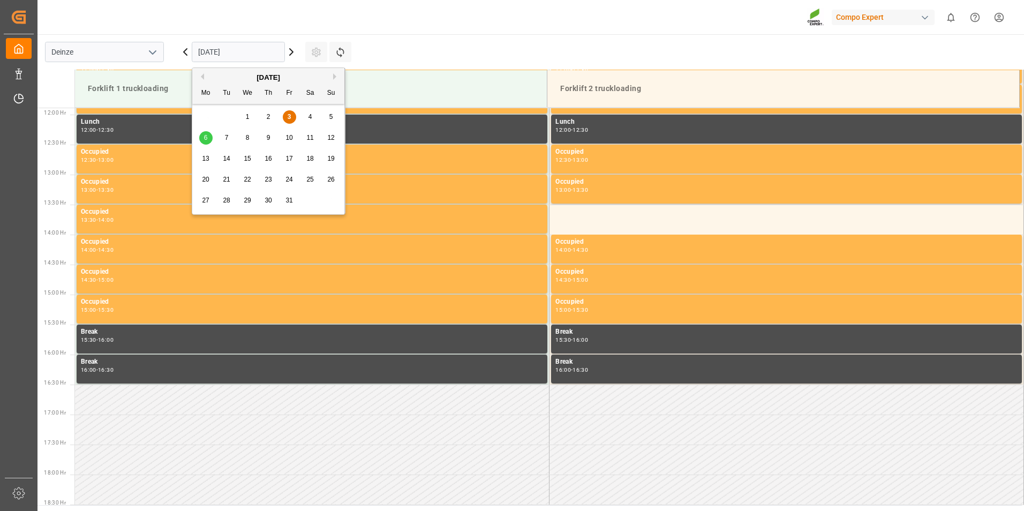
click at [249, 134] on span "8" at bounding box center [248, 137] width 4 height 7
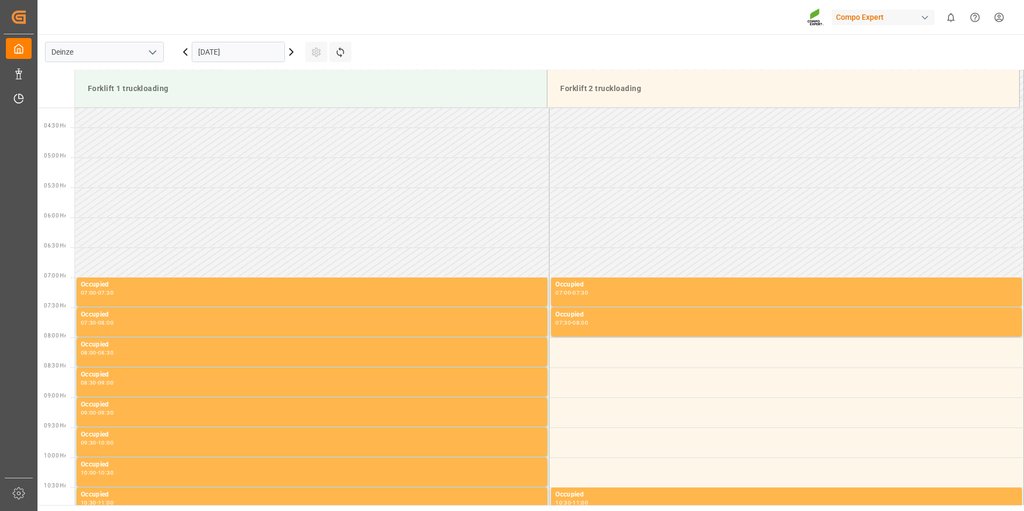
scroll to position [231, 0]
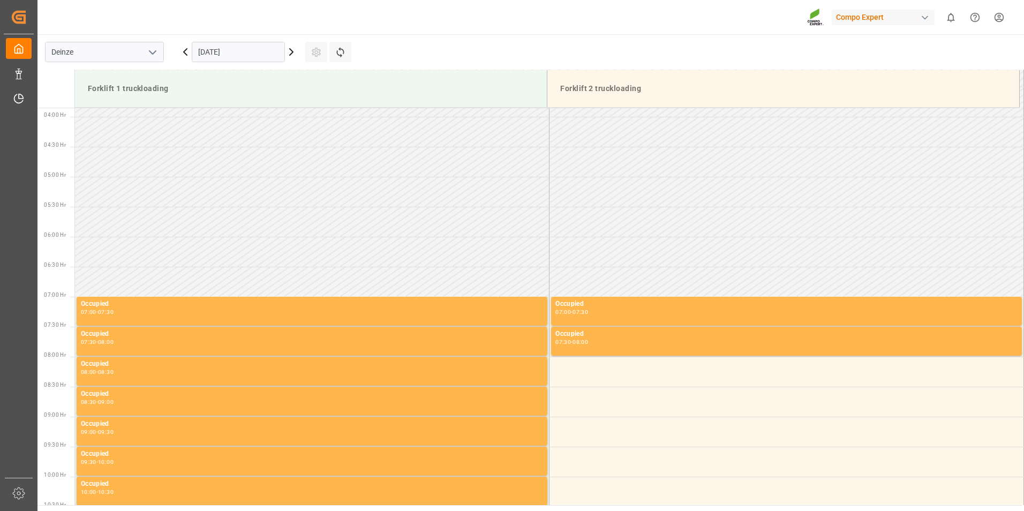
click at [292, 49] on icon at bounding box center [291, 52] width 13 height 13
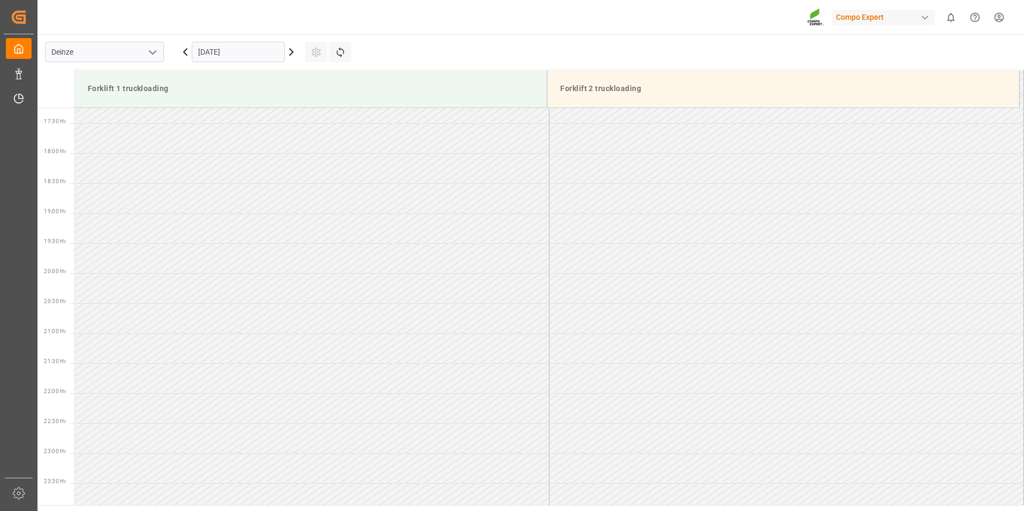
scroll to position [766, 0]
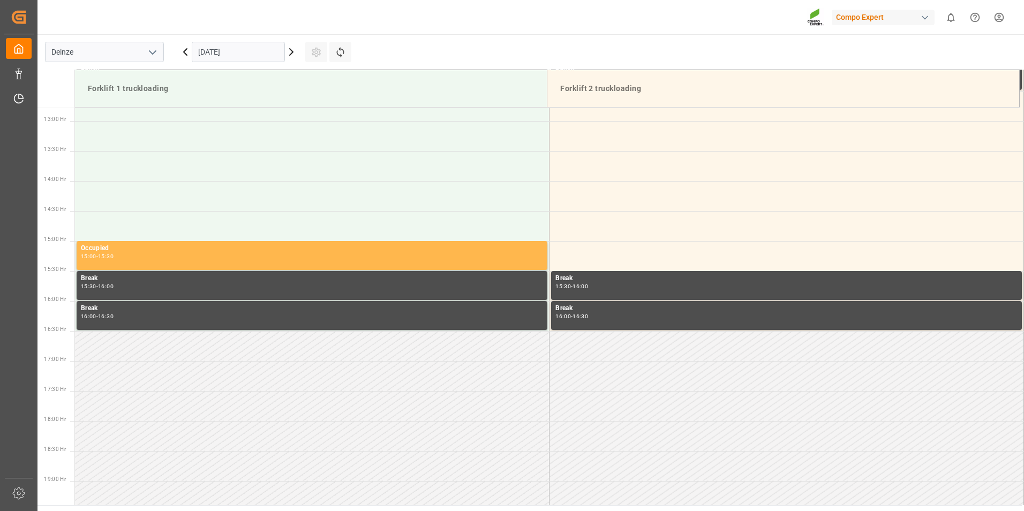
click at [291, 53] on icon at bounding box center [291, 52] width 3 height 6
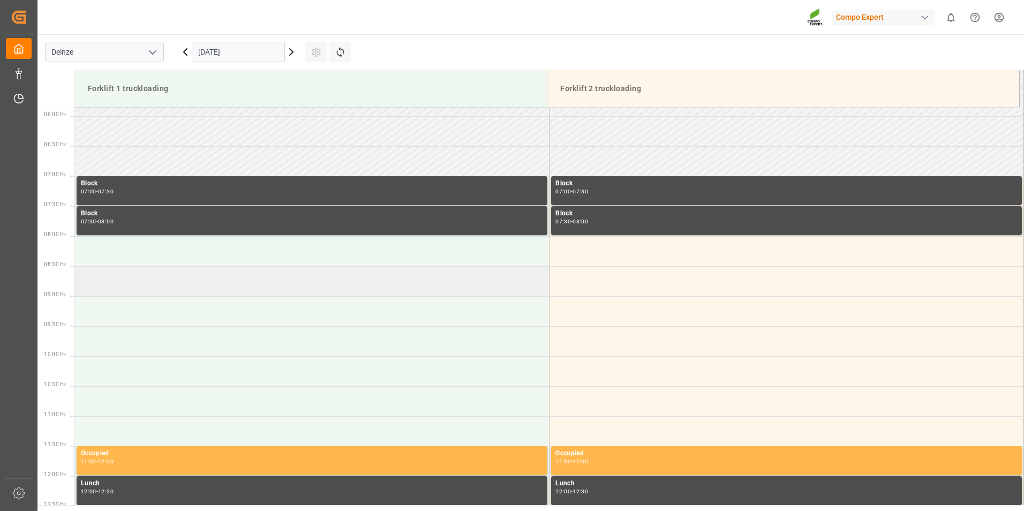
scroll to position [338, 0]
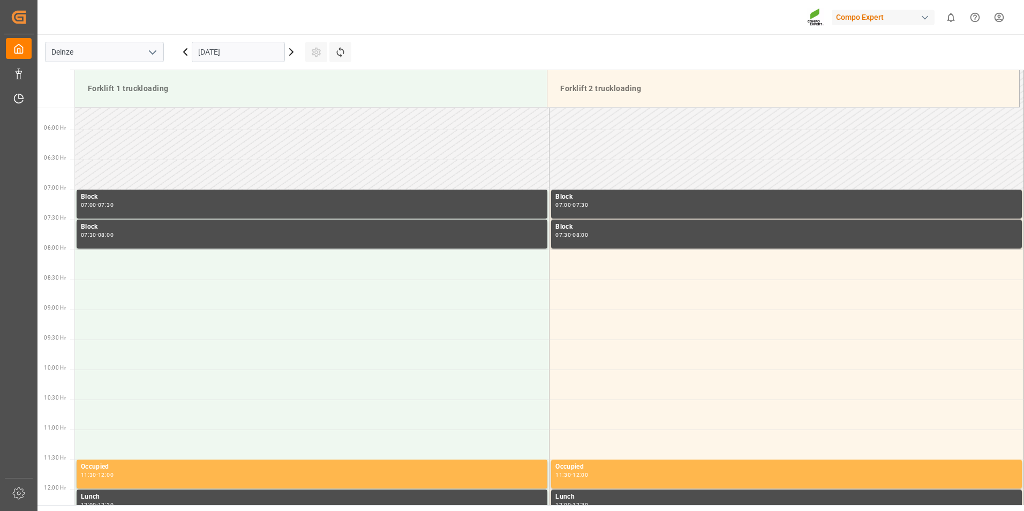
click at [180, 52] on icon at bounding box center [185, 52] width 13 height 13
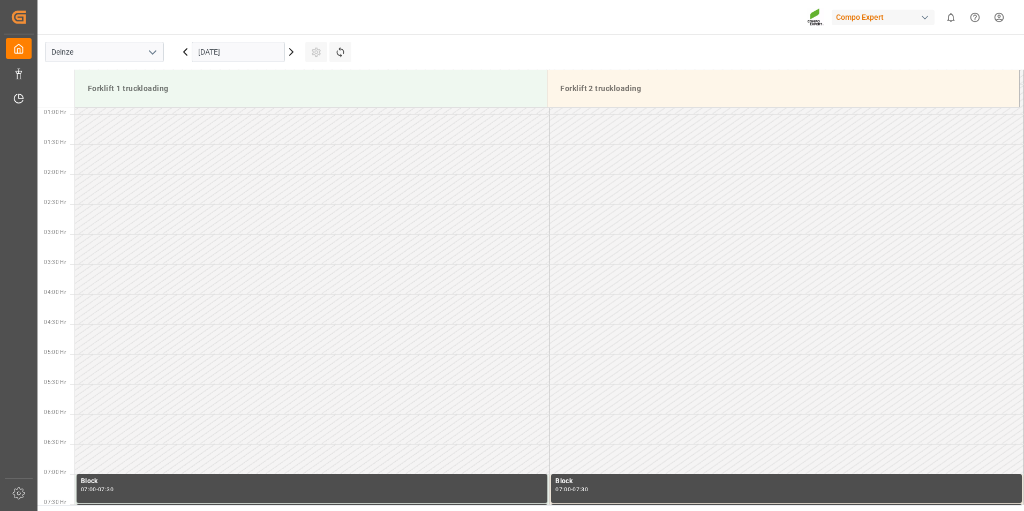
scroll to position [382, 0]
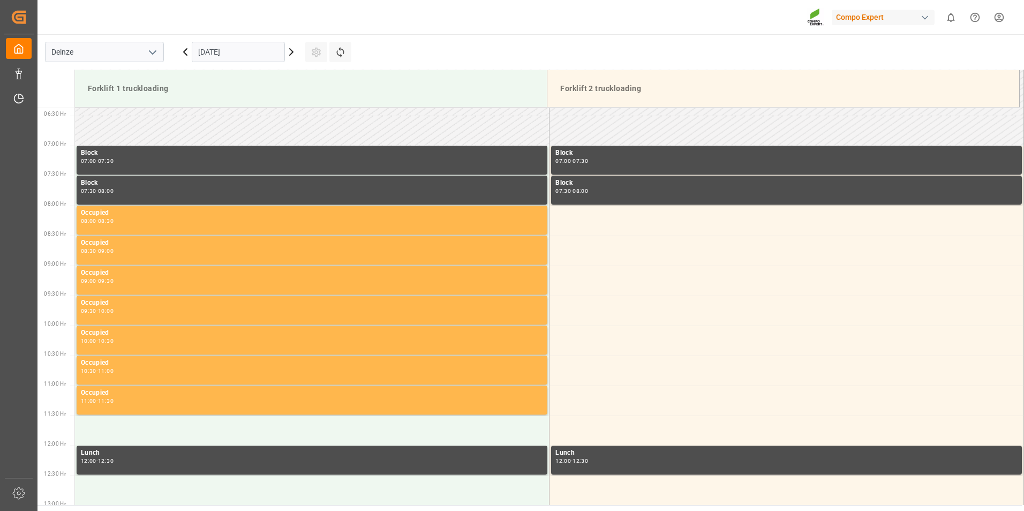
click at [181, 51] on icon at bounding box center [185, 52] width 13 height 13
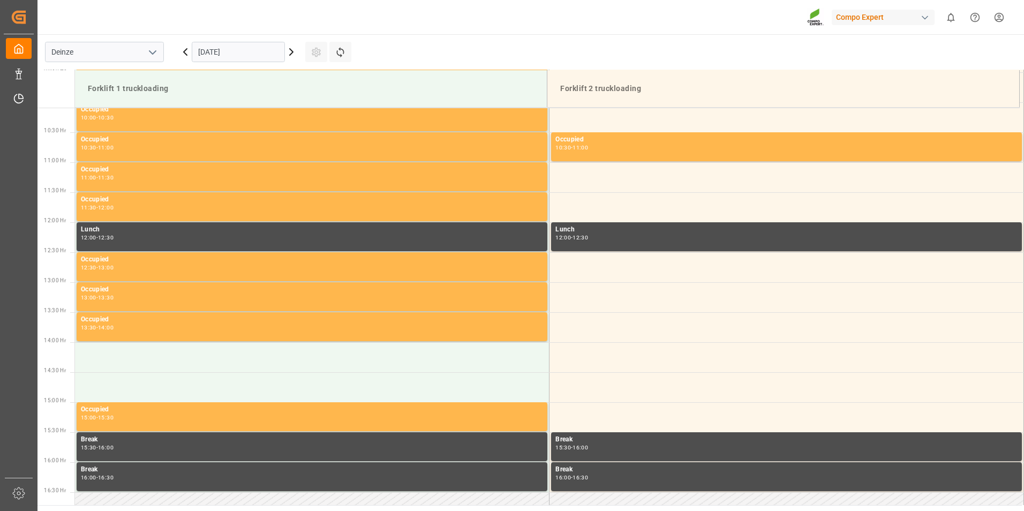
scroll to position [552, 0]
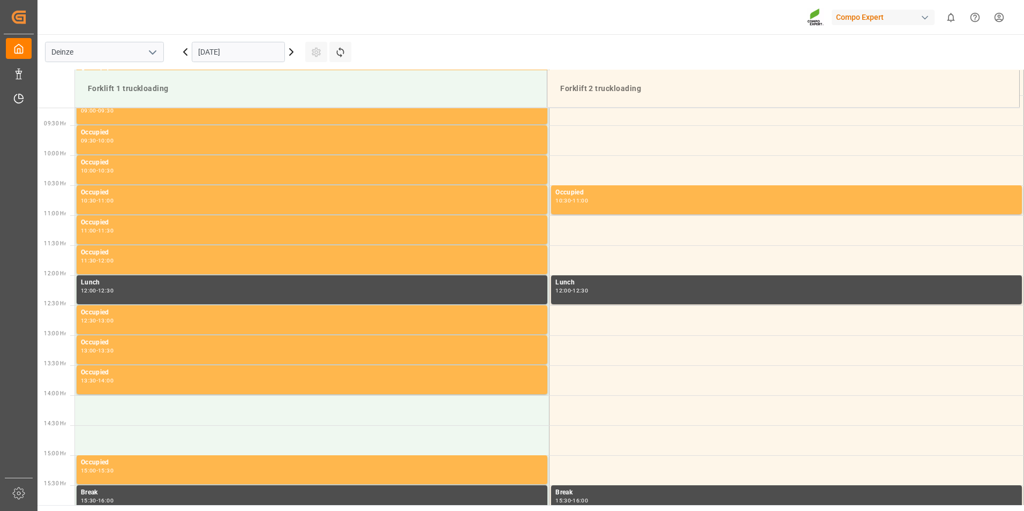
click at [294, 52] on icon at bounding box center [291, 52] width 13 height 13
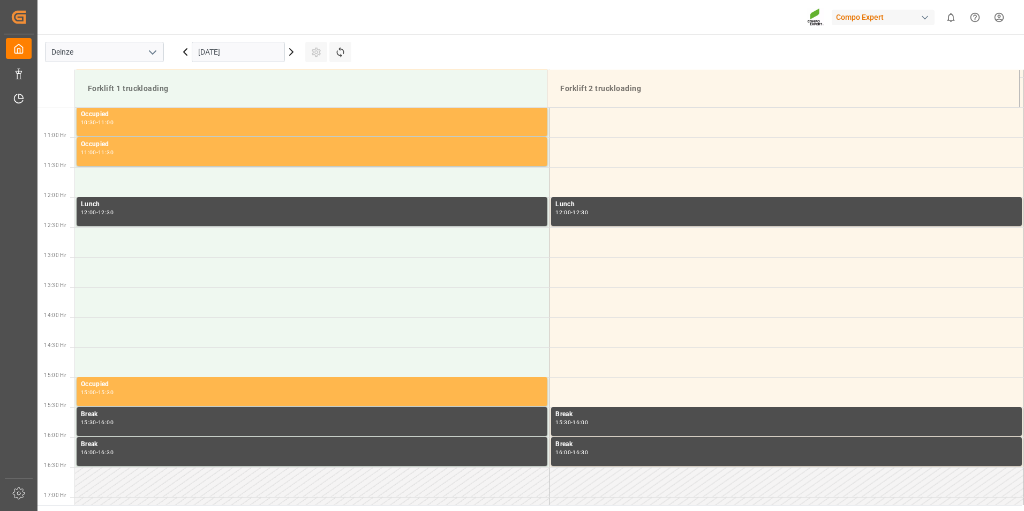
scroll to position [498, 0]
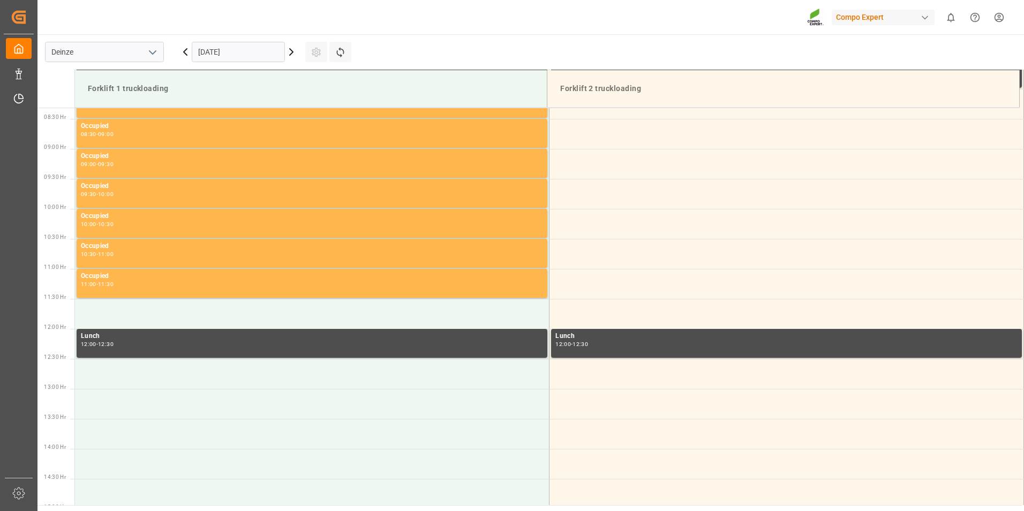
click at [179, 52] on icon at bounding box center [185, 52] width 13 height 13
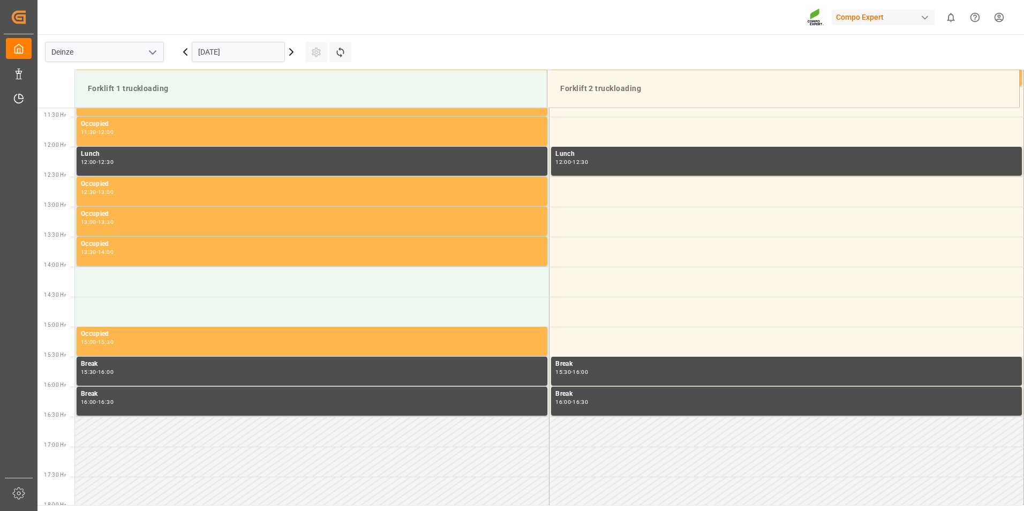
scroll to position [713, 0]
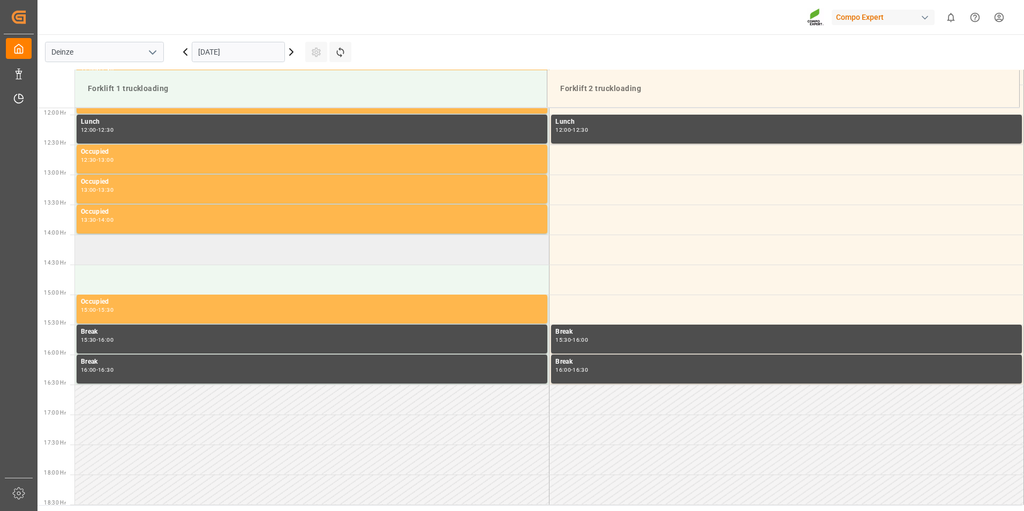
click at [109, 256] on td at bounding box center [312, 250] width 474 height 30
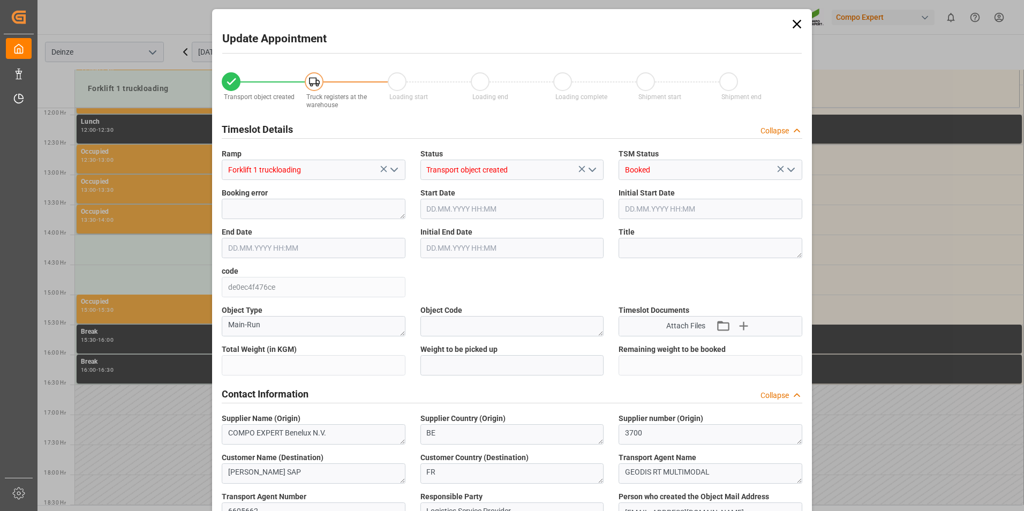
type input "24288"
type input "0"
type input "24"
type input "08.10.2025 14:00"
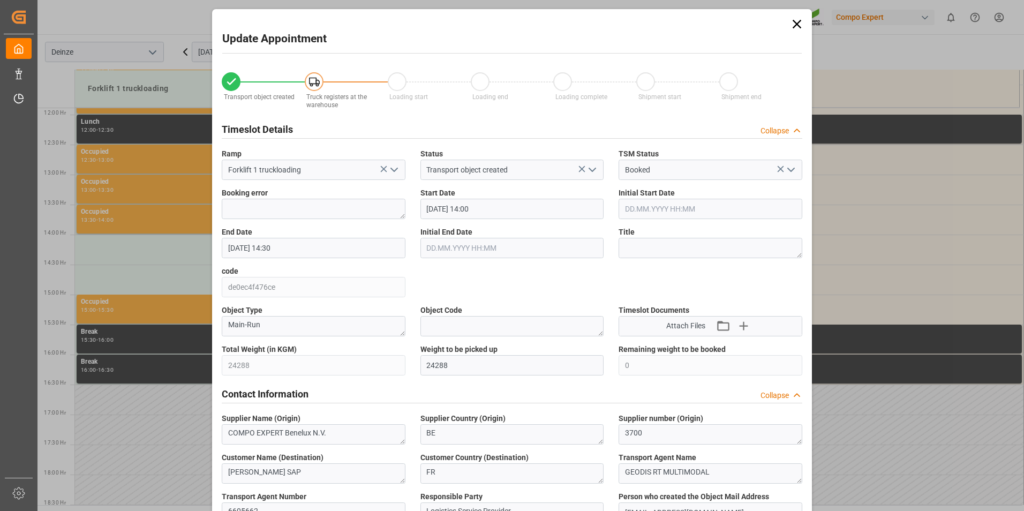
type input "08.10.2025 14:30"
type input "03.10.2025 12:21"
type input "03.10.2025 10:41"
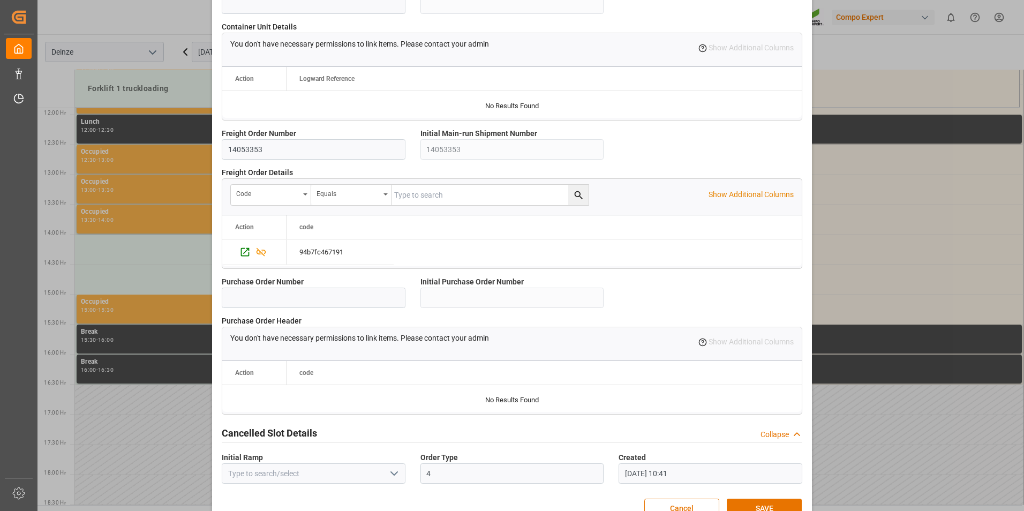
scroll to position [898, 0]
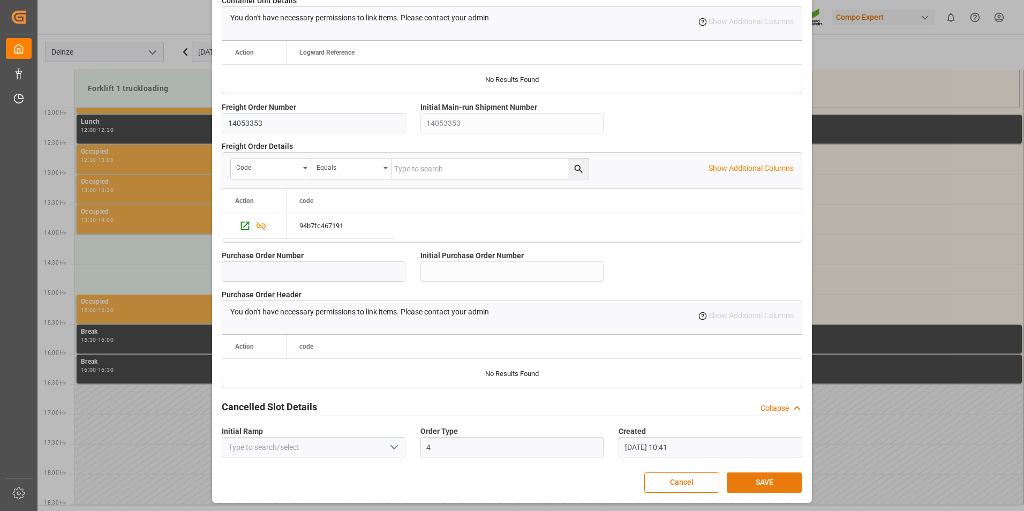
click at [759, 476] on button "SAVE" at bounding box center [764, 482] width 75 height 20
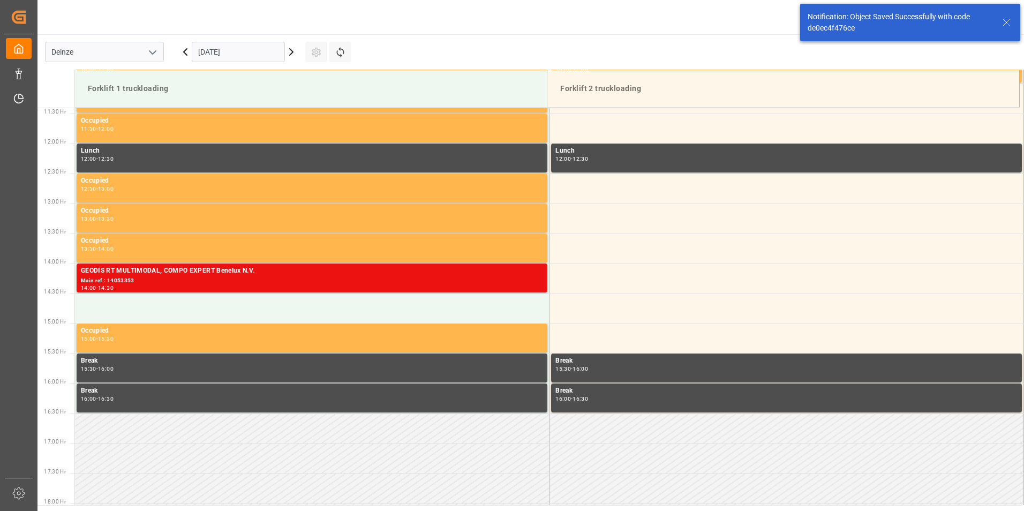
scroll to position [773, 0]
